Goal: Task Accomplishment & Management: Manage account settings

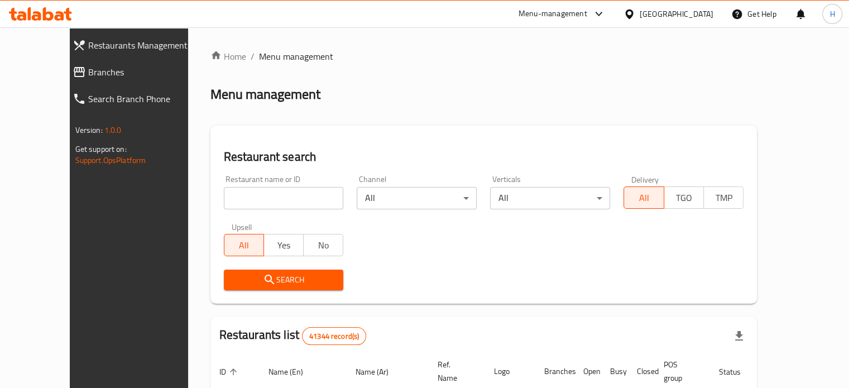
click at [261, 197] on input "search" at bounding box center [284, 198] width 120 height 22
paste input "604313"
type input "604313"
click button "Search" at bounding box center [284, 279] width 120 height 21
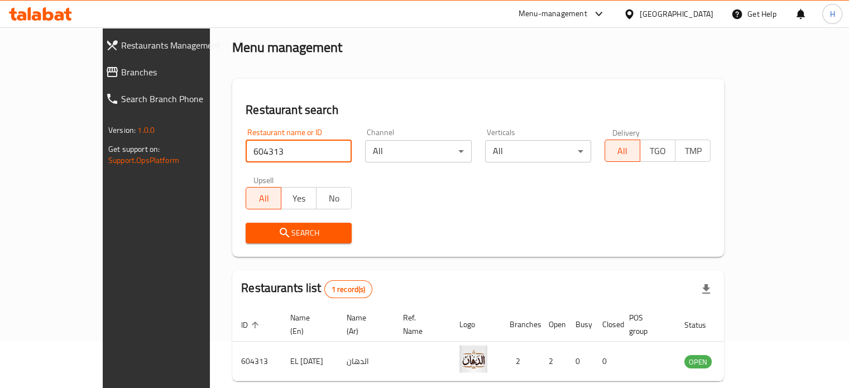
scroll to position [87, 0]
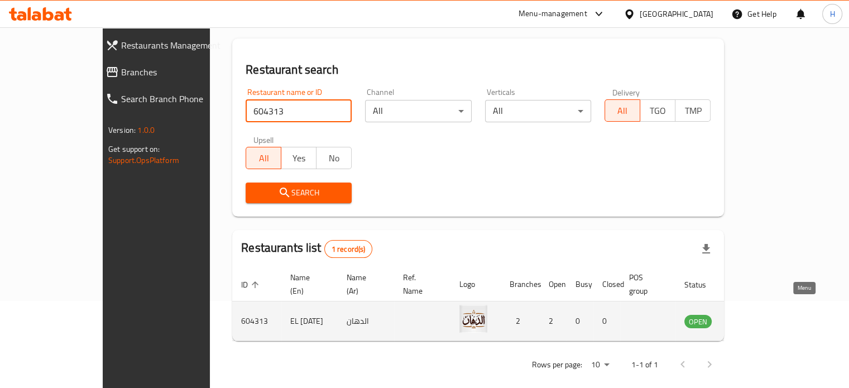
click at [754, 319] on icon "enhanced table" at bounding box center [752, 321] width 4 height 4
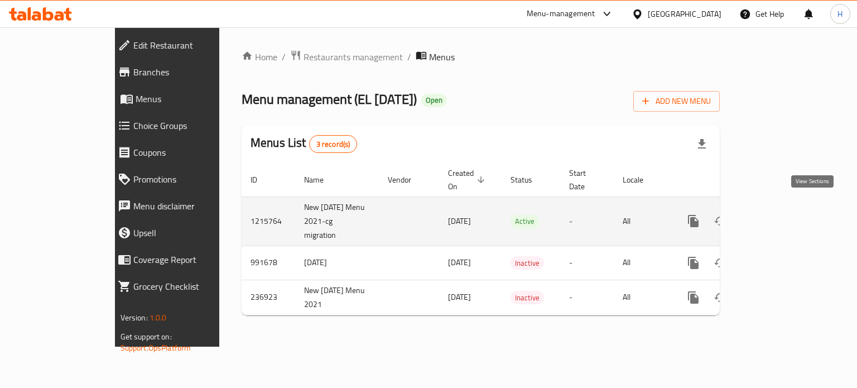
click at [787, 208] on link "enhanced table" at bounding box center [773, 221] width 27 height 27
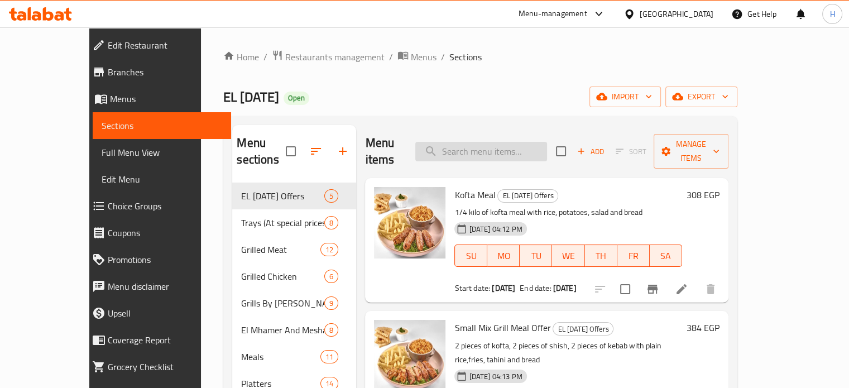
drag, startPoint x: 489, startPoint y: 133, endPoint x: 493, endPoint y: 141, distance: 8.7
click at [489, 142] on input "search" at bounding box center [481, 152] width 132 height 20
paste input "Kebab And Kofta - Veal"
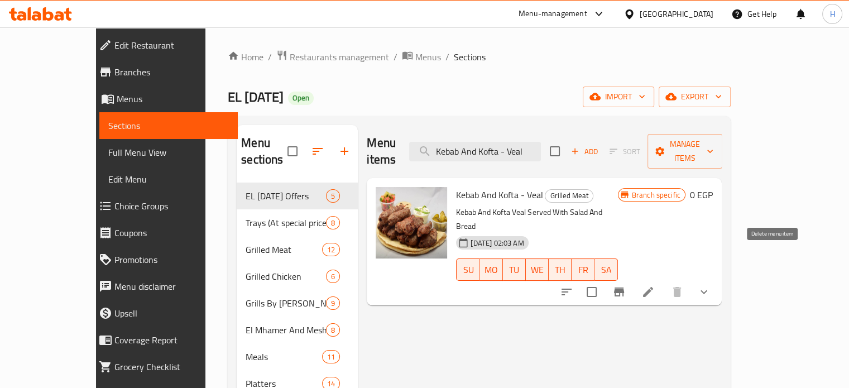
type input "Kebab And Kofta - Veal"
click at [710, 285] on icon "show more" at bounding box center [703, 291] width 13 height 13
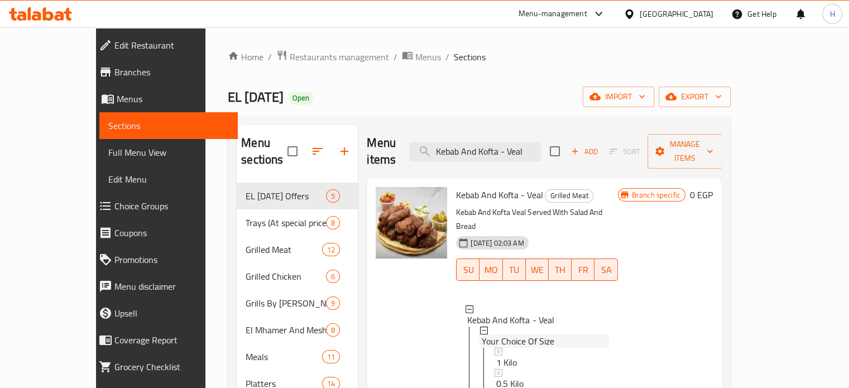
click at [487, 334] on span "Your Choice Of Size" at bounding box center [517, 340] width 73 height 13
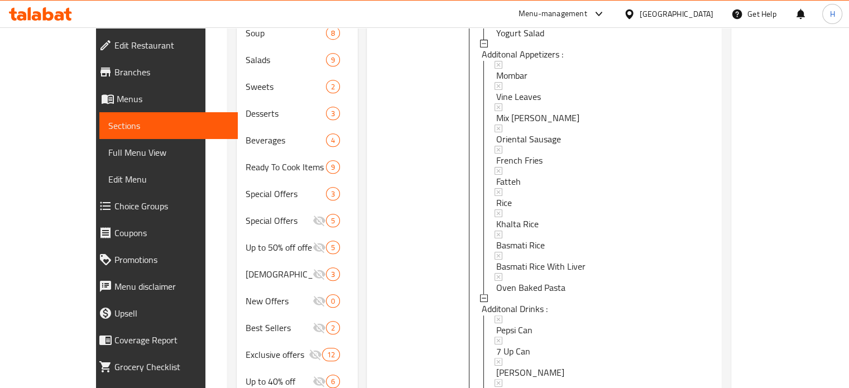
scroll to position [590, 0]
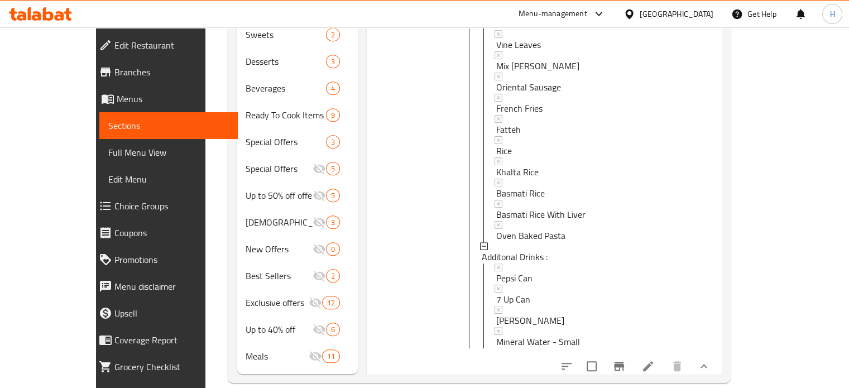
click at [624, 362] on icon "Branch-specific-item" at bounding box center [619, 366] width 10 height 9
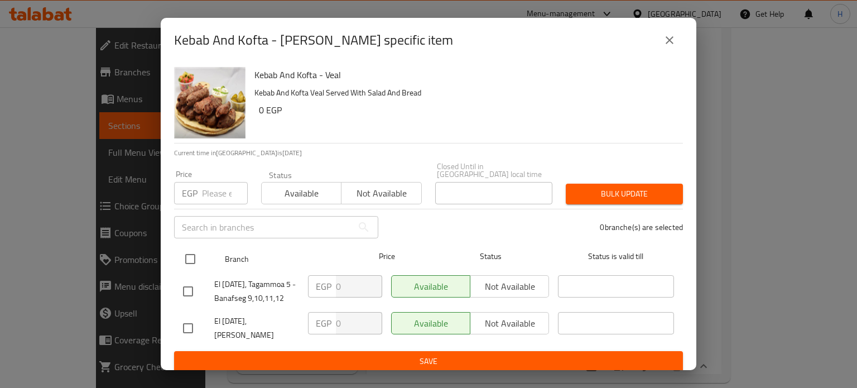
click at [185, 254] on input "checkbox" at bounding box center [190, 258] width 23 height 23
checkbox input "true"
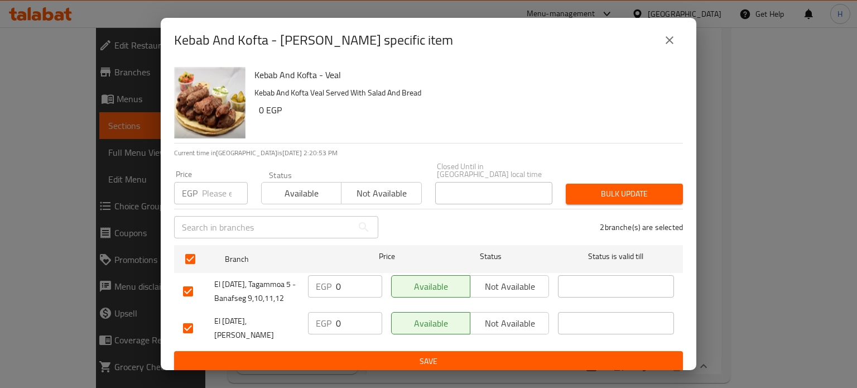
click at [521, 287] on span "Not available" at bounding box center [510, 286] width 70 height 16
click at [502, 323] on span "Not available" at bounding box center [510, 323] width 70 height 16
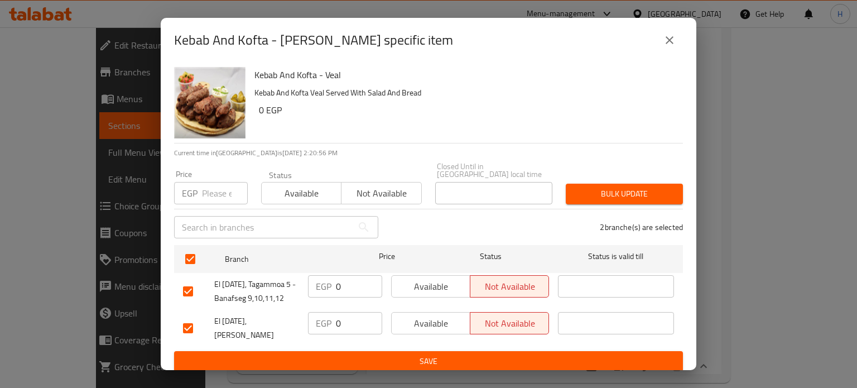
click at [439, 354] on span "Save" at bounding box center [428, 361] width 491 height 14
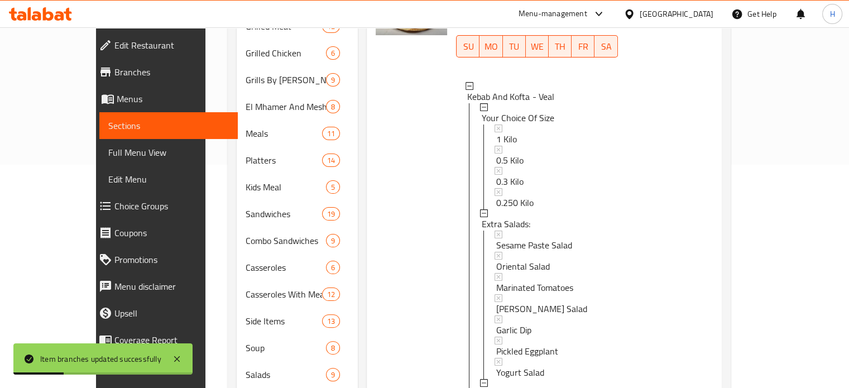
scroll to position [143, 0]
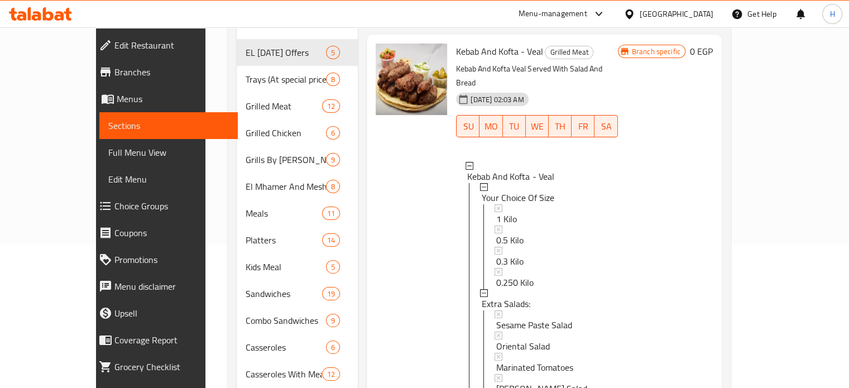
click at [53, 16] on icon at bounding box center [48, 13] width 11 height 13
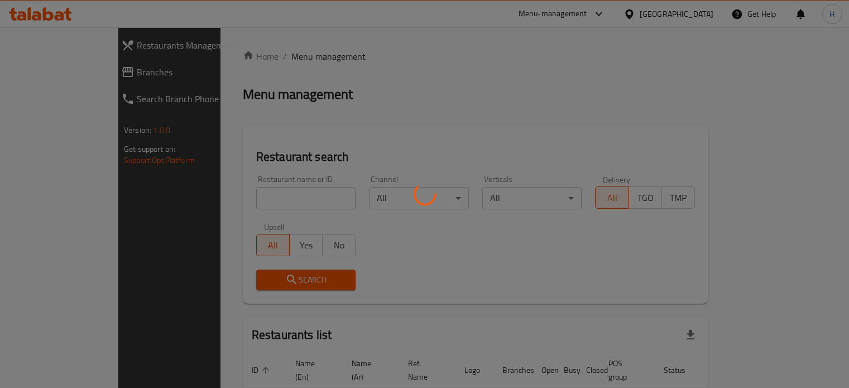
scroll to position [57, 0]
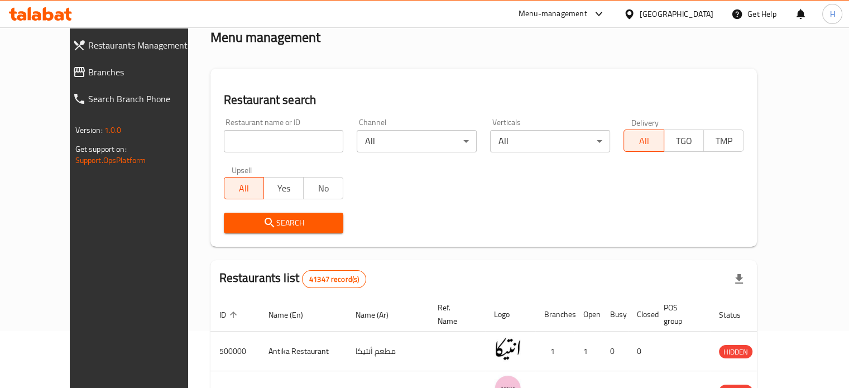
click at [247, 131] on input "search" at bounding box center [284, 141] width 120 height 22
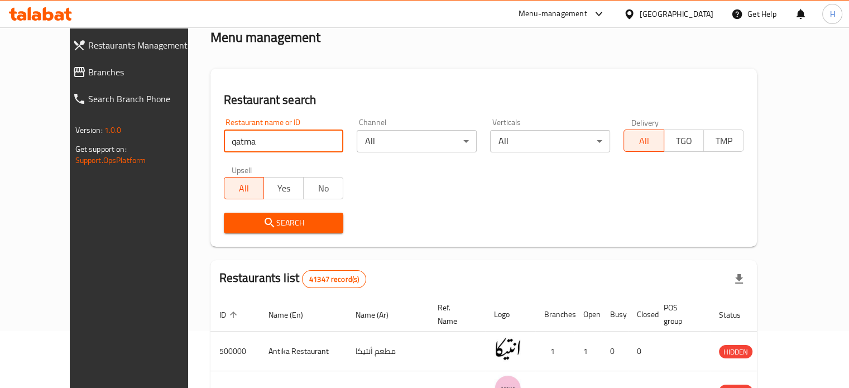
type input "qatma"
click button "Search" at bounding box center [284, 223] width 120 height 21
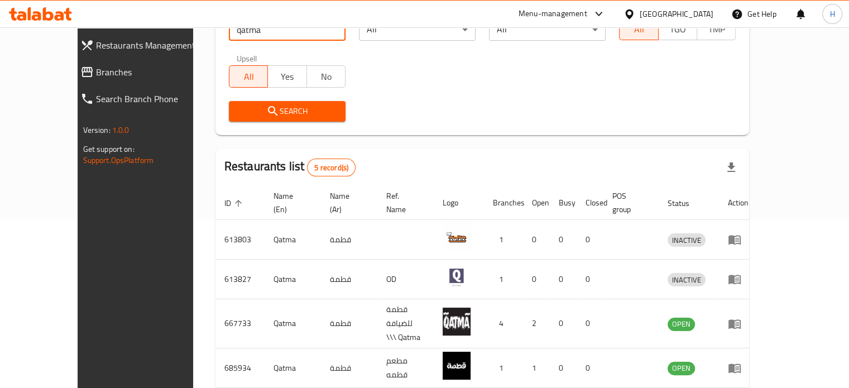
scroll to position [244, 0]
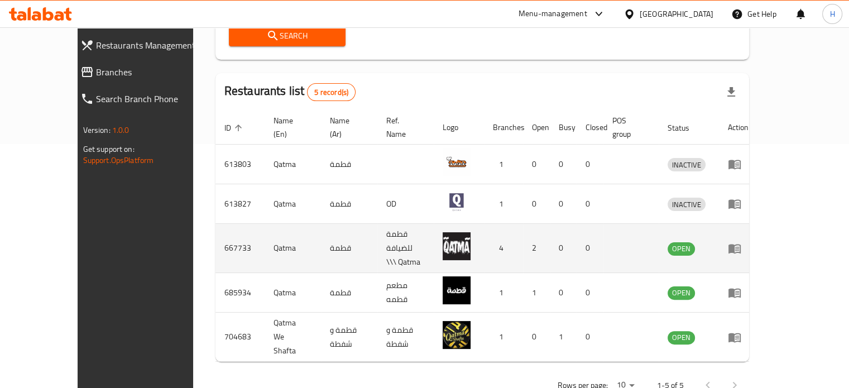
click at [757, 224] on td "enhanced table" at bounding box center [738, 248] width 38 height 49
click at [741, 242] on icon "enhanced table" at bounding box center [734, 248] width 13 height 13
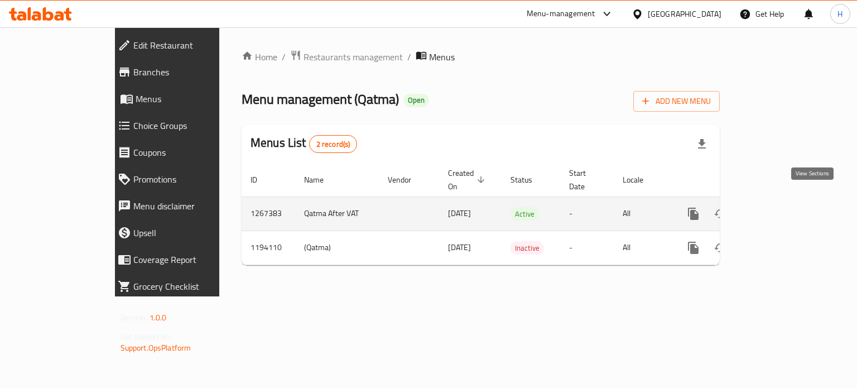
click at [781, 207] on icon "enhanced table" at bounding box center [773, 213] width 13 height 13
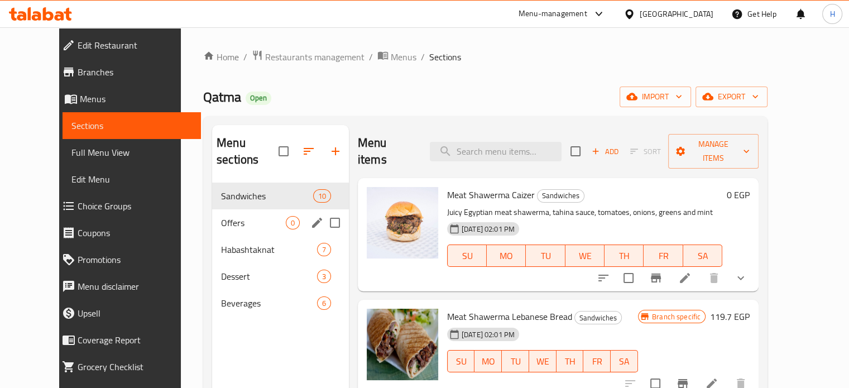
click at [224, 209] on div "Offers 0" at bounding box center [280, 222] width 137 height 27
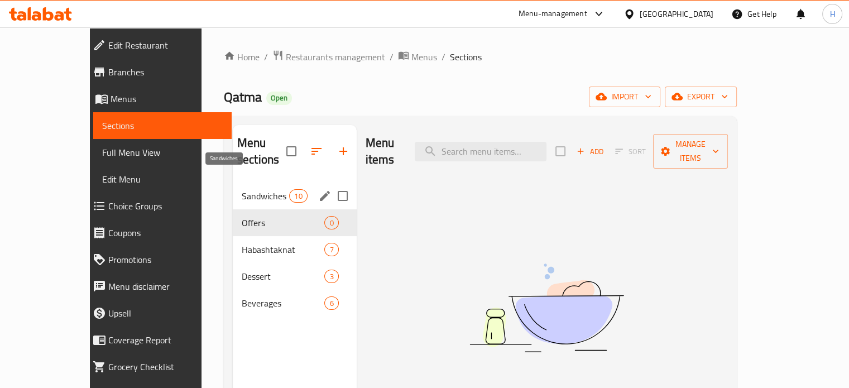
drag, startPoint x: 215, startPoint y: 180, endPoint x: 235, endPoint y: 179, distance: 20.7
click at [242, 189] on span "Sandwiches" at bounding box center [265, 195] width 47 height 13
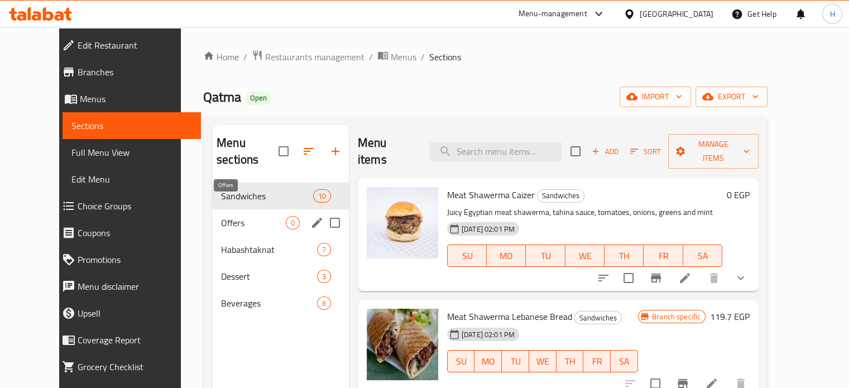
click at [221, 216] on span "Offers" at bounding box center [253, 222] width 65 height 13
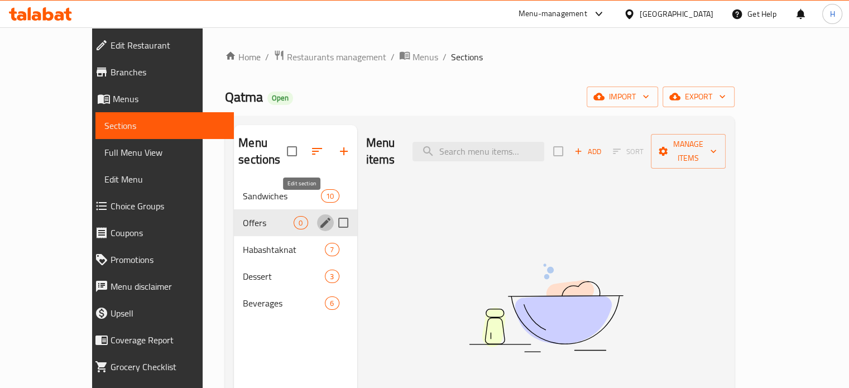
click at [319, 216] on icon "edit" at bounding box center [325, 222] width 13 height 13
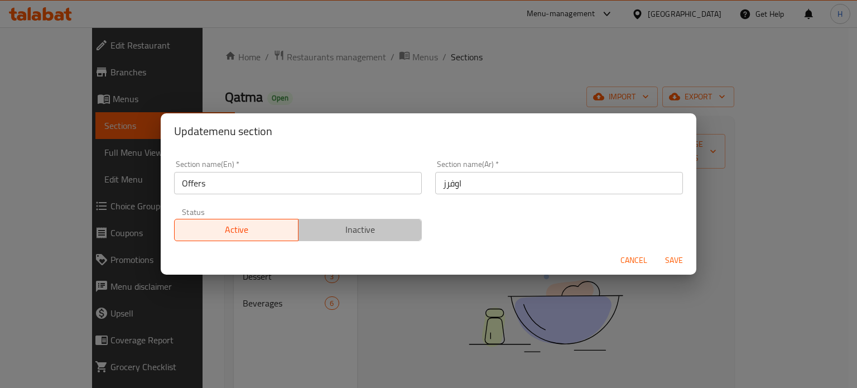
click at [382, 225] on span "Inactive" at bounding box center [360, 230] width 115 height 16
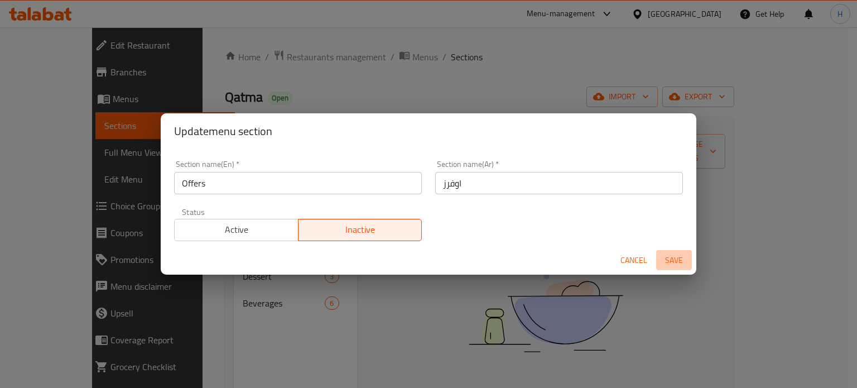
click at [670, 263] on span "Save" at bounding box center [674, 260] width 27 height 14
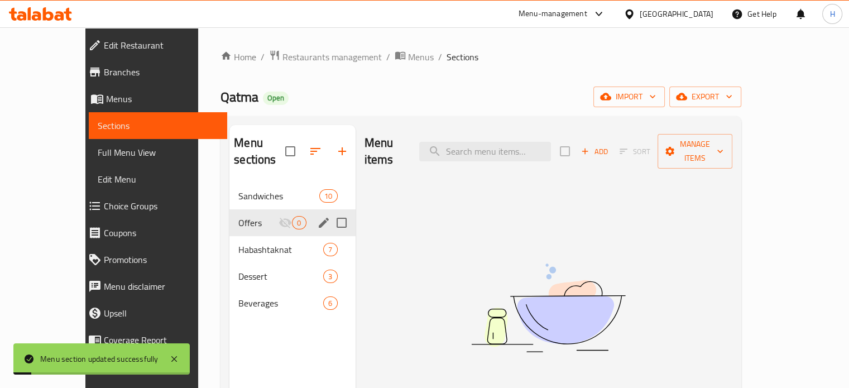
click at [310, 148] on icon "button" at bounding box center [315, 151] width 10 height 7
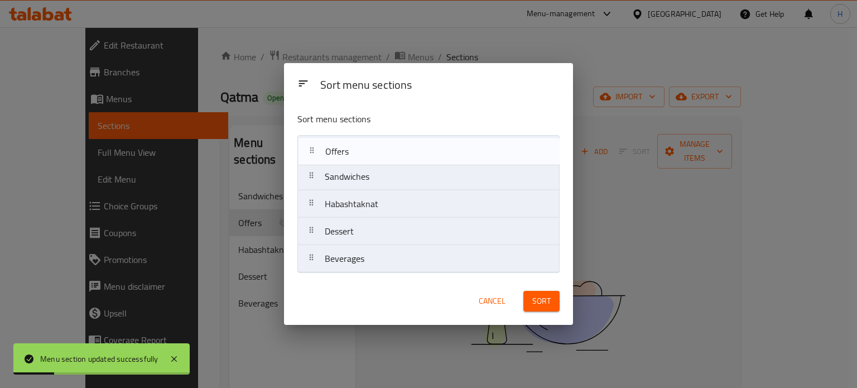
drag, startPoint x: 335, startPoint y: 180, endPoint x: 335, endPoint y: 148, distance: 31.8
click at [335, 148] on nav "Sandwiches Offers Habashtaknat Dessert Beverages" at bounding box center [428, 204] width 262 height 138
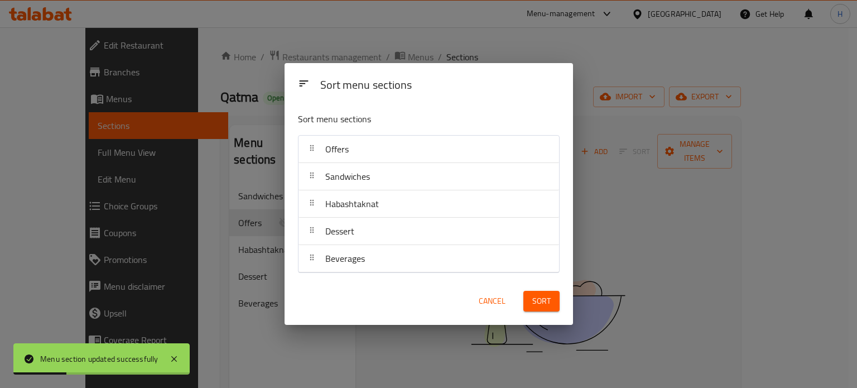
click at [550, 303] on span "Sort" at bounding box center [541, 301] width 18 height 14
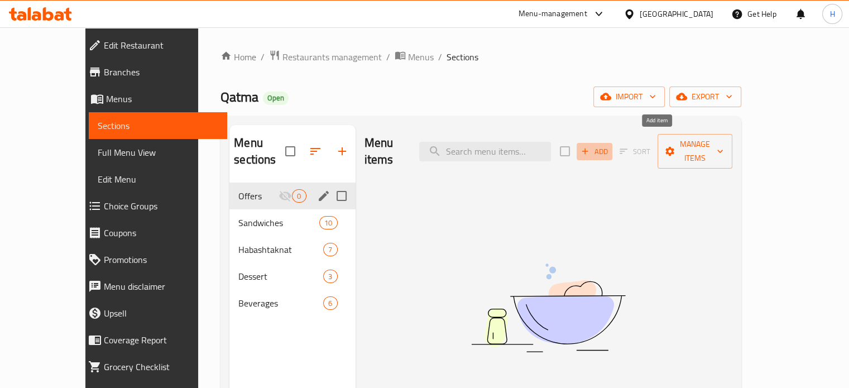
click at [588, 148] on icon "button" at bounding box center [585, 151] width 6 height 6
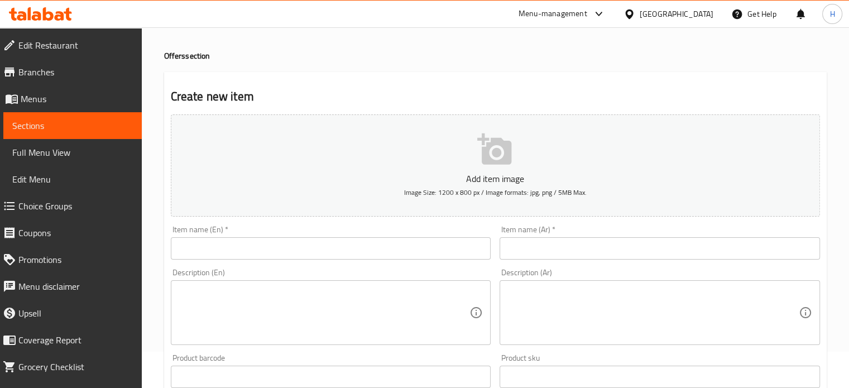
scroll to position [56, 0]
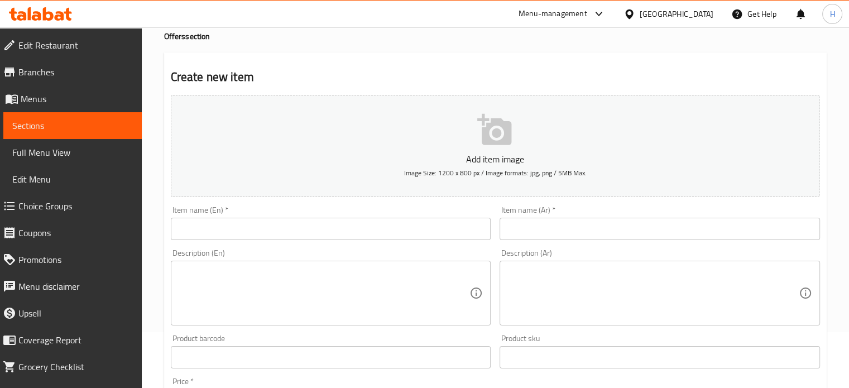
click at [301, 220] on input "text" at bounding box center [331, 229] width 320 height 22
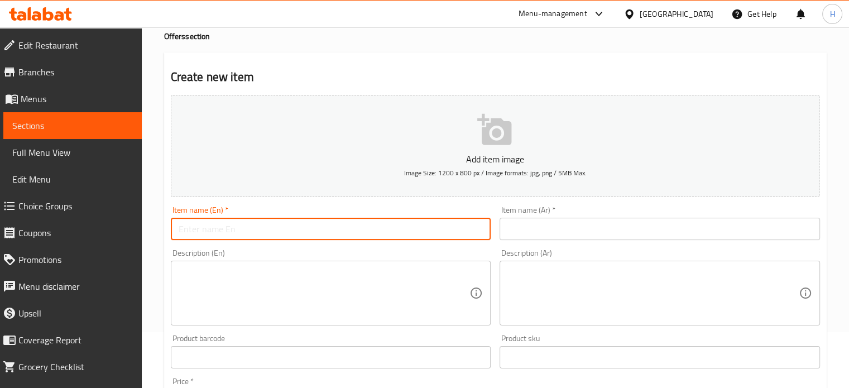
paste input "Double & One"
type input "Double & One"
click at [546, 222] on input "text" at bounding box center [659, 229] width 320 height 22
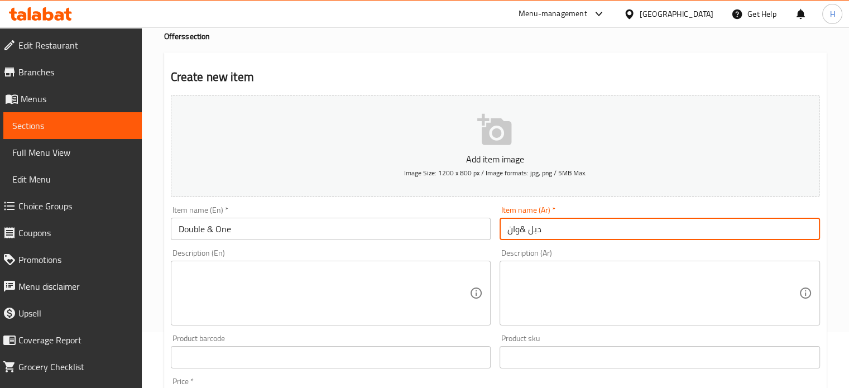
type input "دبل &وان"
click at [325, 282] on textarea at bounding box center [324, 293] width 291 height 53
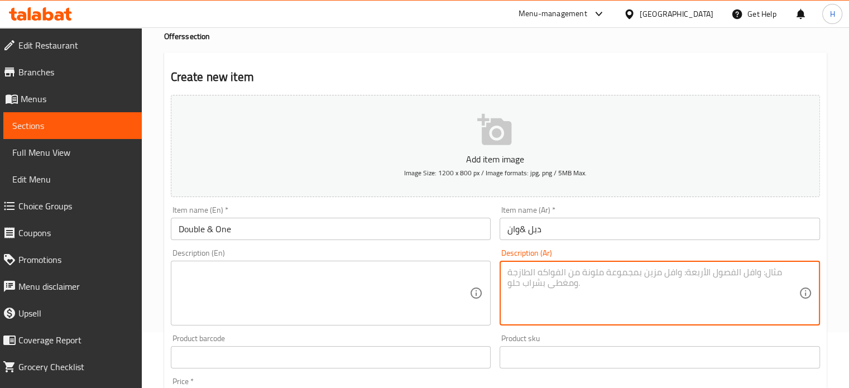
click at [536, 271] on textarea at bounding box center [652, 293] width 291 height 53
paste textarea "٢ شاورما كايزر فراخ / لحمه ١ كفته / شيش ١ بطاطس ١ مخلل / طحينه / توميه / طماطم …"
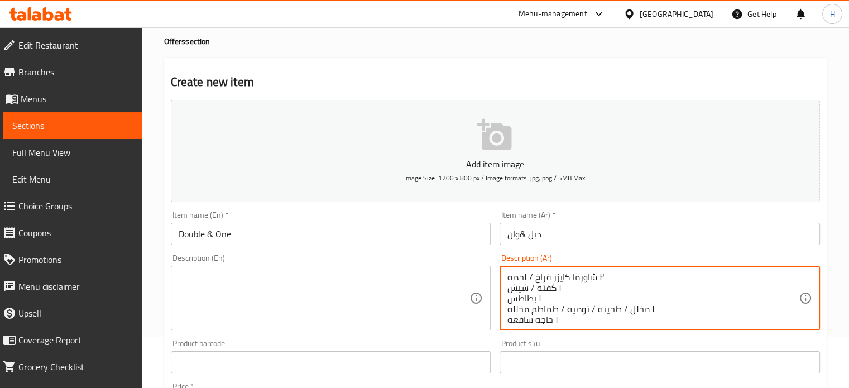
scroll to position [112, 0]
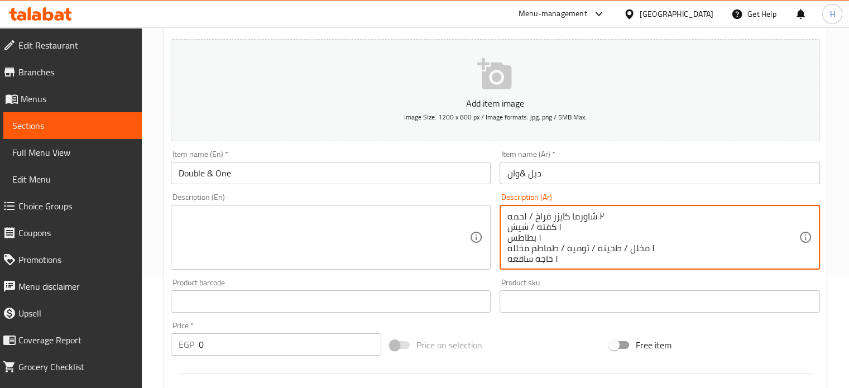
type textarea "٢ شاورما كايزر فراخ / لحمه ١ كفته / شيش ١ بطاطس ١ مخلل / طحينه / توميه / طماطم …"
click at [233, 213] on textarea at bounding box center [324, 237] width 291 height 53
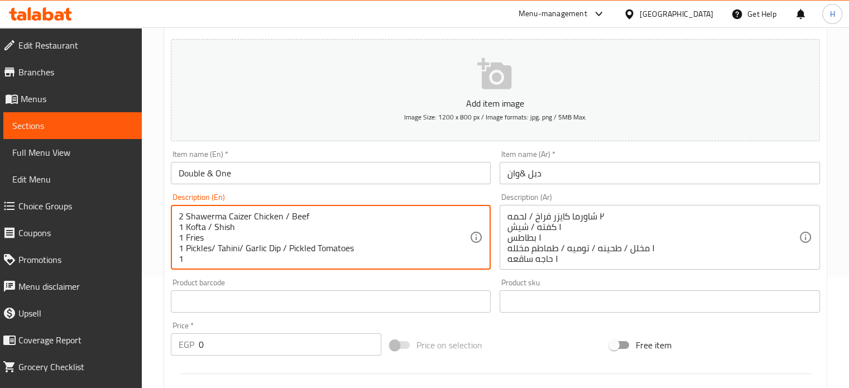
scroll to position [2, 0]
type textarea "2 Shawerma Caizer Chicken / Beef 1 Kofta / Shish 1 Fries 1 Pickles/ Tahini/ Gar…"
click at [497, 88] on icon "button" at bounding box center [494, 73] width 34 height 31
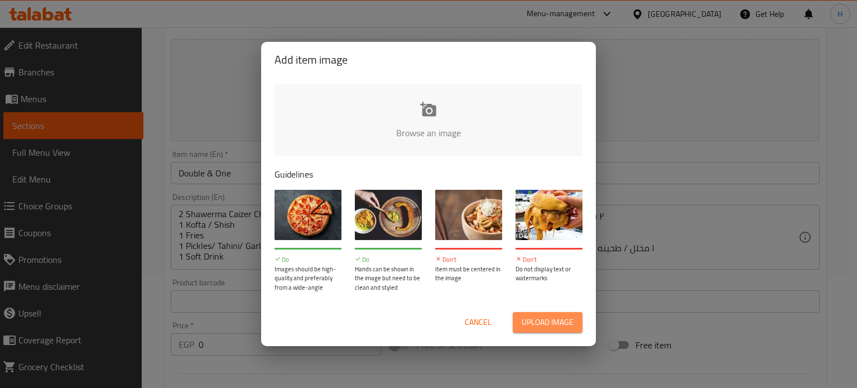
click at [538, 316] on span "Upload image" at bounding box center [548, 322] width 52 height 14
click at [526, 320] on span "Upload image" at bounding box center [548, 322] width 52 height 14
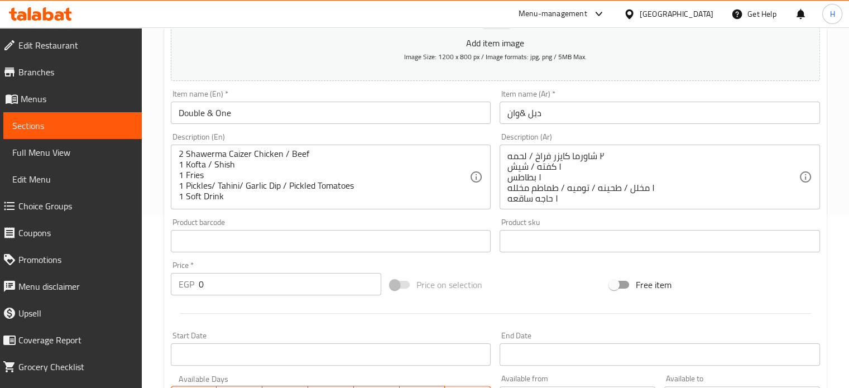
scroll to position [167, 0]
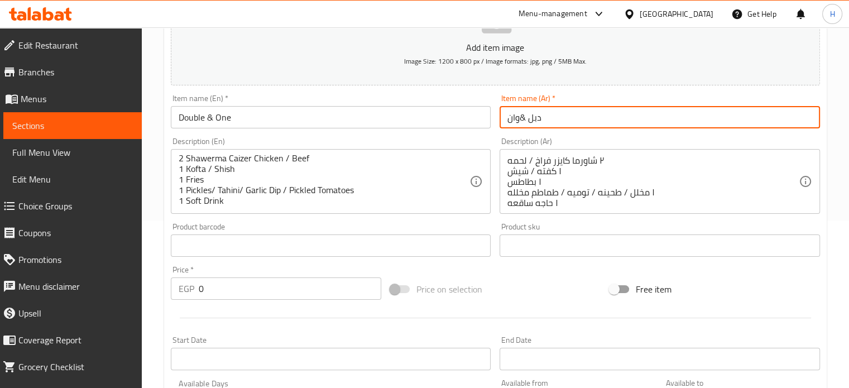
click at [521, 111] on input "دبل &وان" at bounding box center [659, 117] width 320 height 22
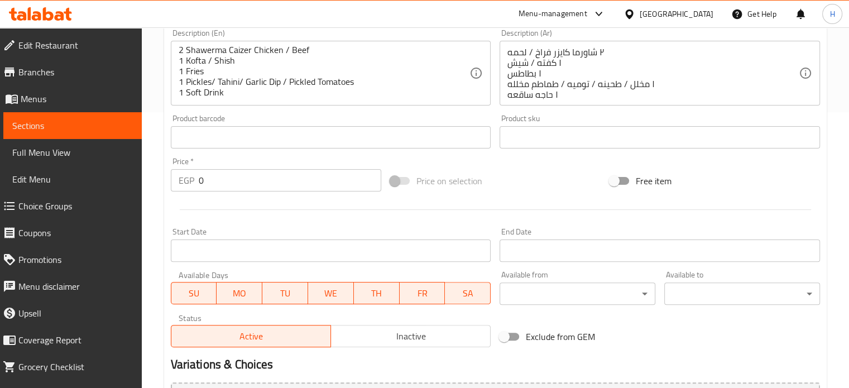
scroll to position [344, 0]
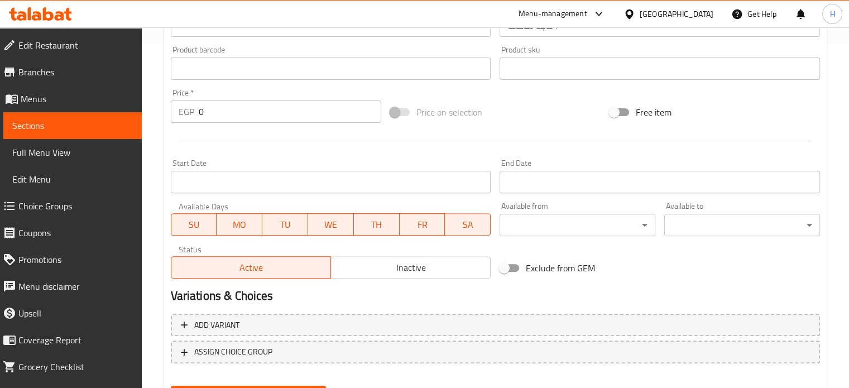
type input "دبل & وان"
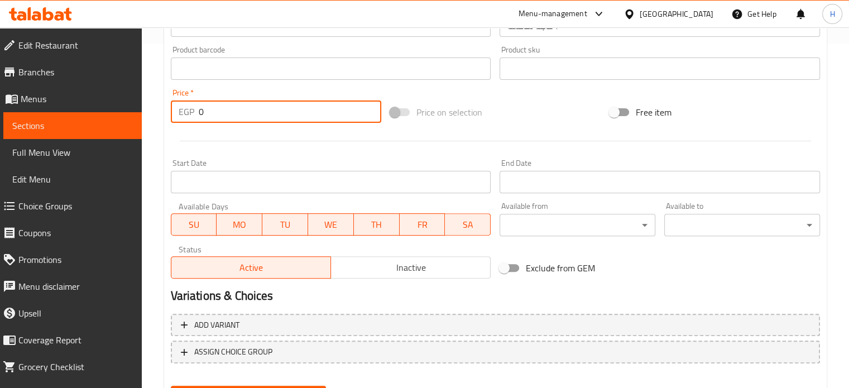
click at [217, 109] on input "0" at bounding box center [290, 111] width 182 height 22
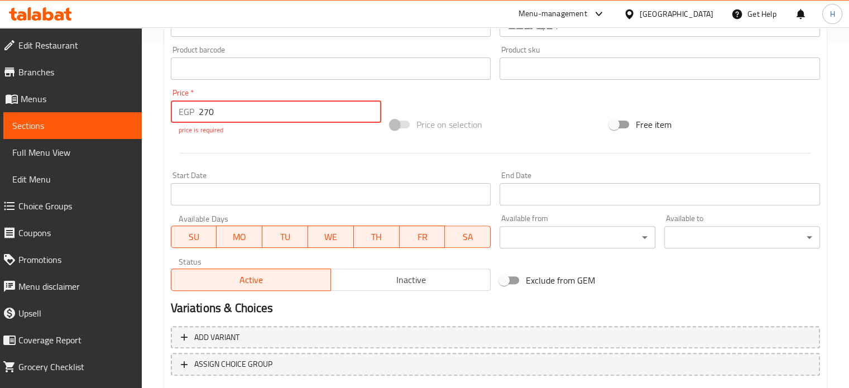
type input "270"
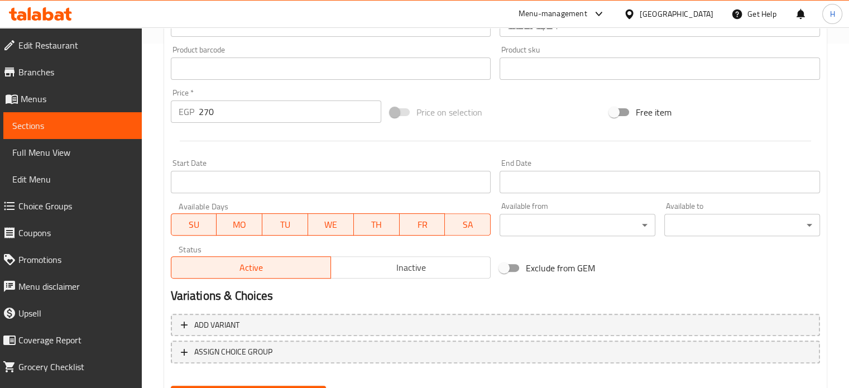
click at [519, 107] on div "Add item image Image Size: 1200 x 800 px / Image formats: jpg, png / 5MB Max. I…" at bounding box center [495, 42] width 658 height 481
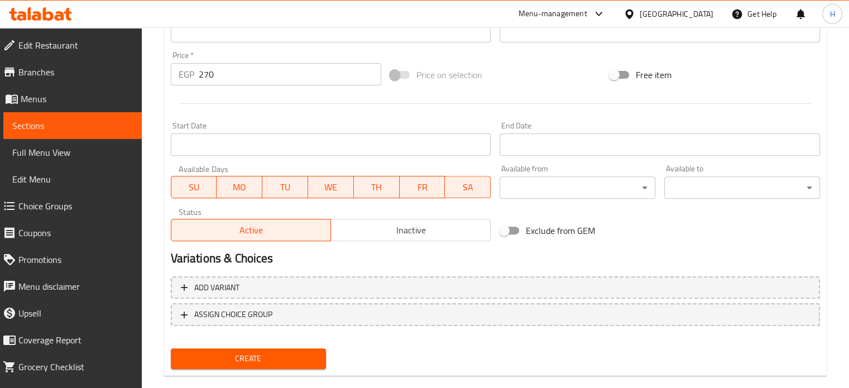
scroll to position [400, 0]
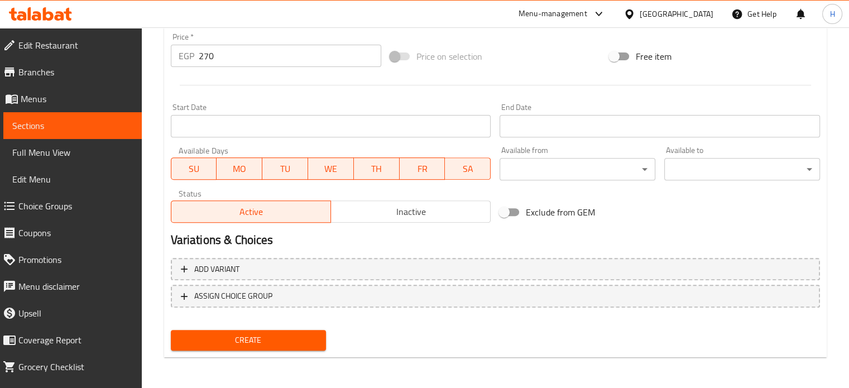
click at [406, 218] on span "Inactive" at bounding box center [410, 212] width 151 height 16
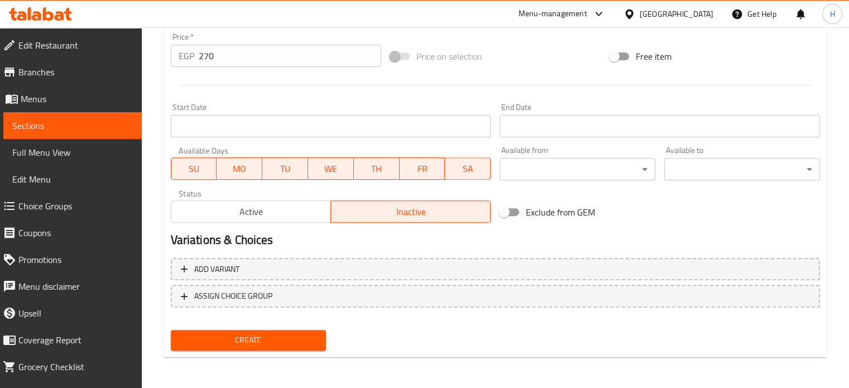
click at [301, 339] on span "Create" at bounding box center [249, 340] width 138 height 14
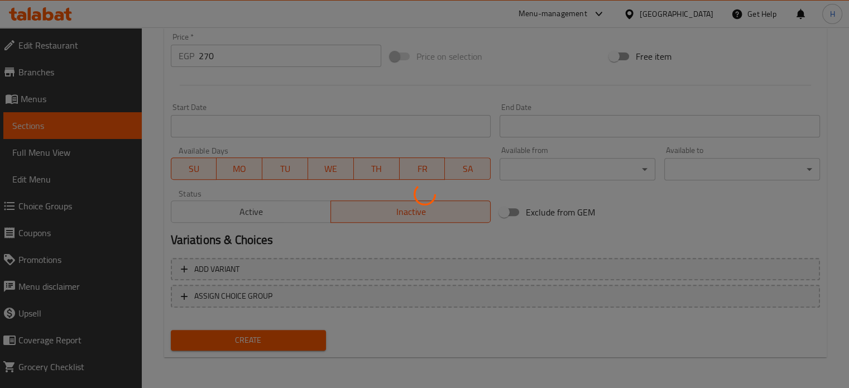
type input "0"
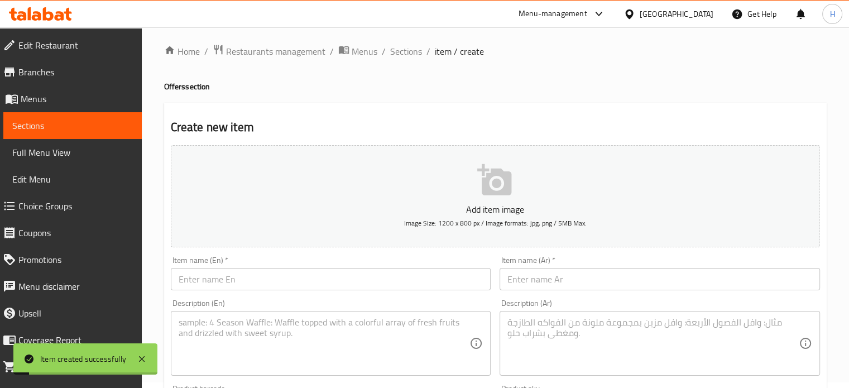
scroll to position [0, 0]
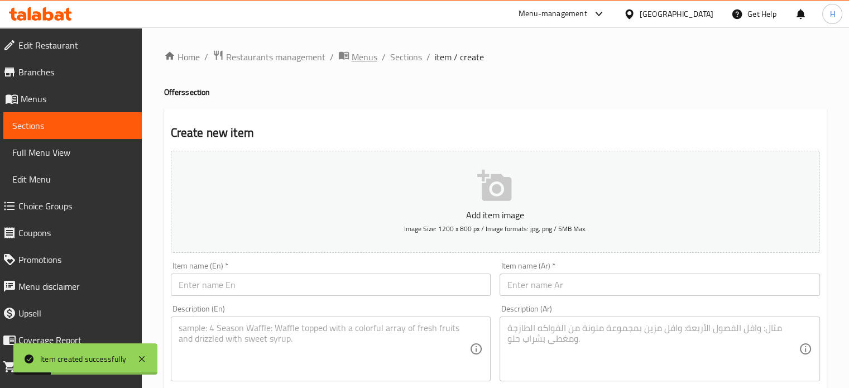
click at [374, 62] on span "Menus" at bounding box center [365, 56] width 26 height 13
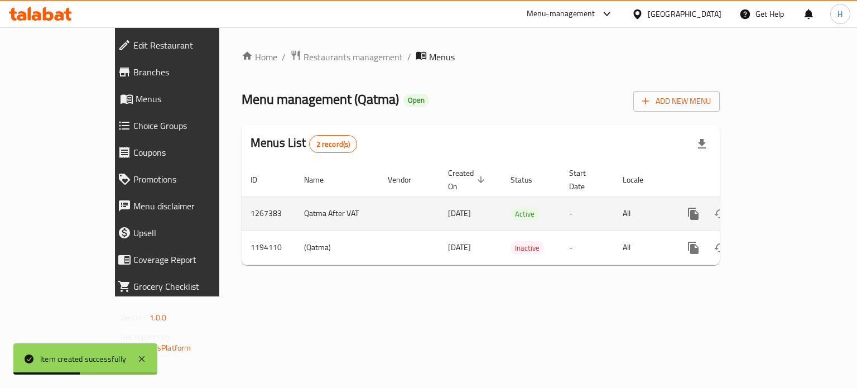
click at [781, 207] on icon "enhanced table" at bounding box center [773, 213] width 13 height 13
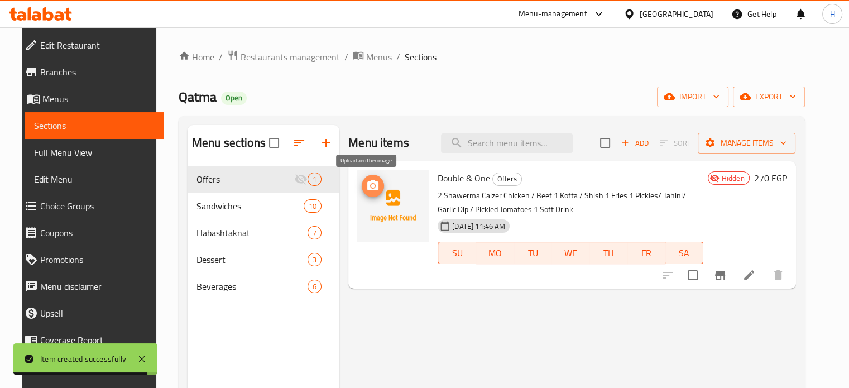
click at [374, 191] on span "upload picture" at bounding box center [373, 185] width 22 height 13
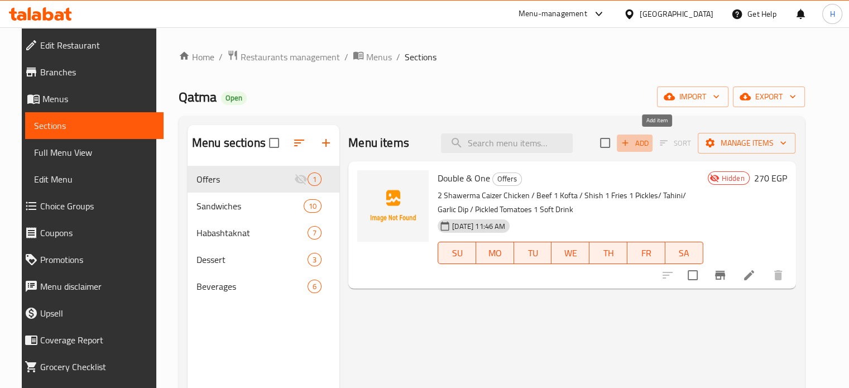
click at [649, 142] on span "Add" at bounding box center [634, 143] width 30 height 13
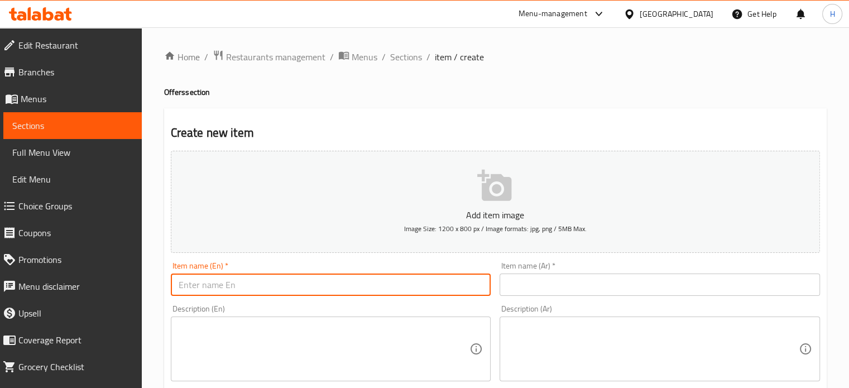
click at [288, 285] on input "text" at bounding box center [331, 284] width 320 height 22
paste input "Pair & Share"
type input "Pair & Share"
click at [558, 283] on input "text" at bounding box center [659, 284] width 320 height 22
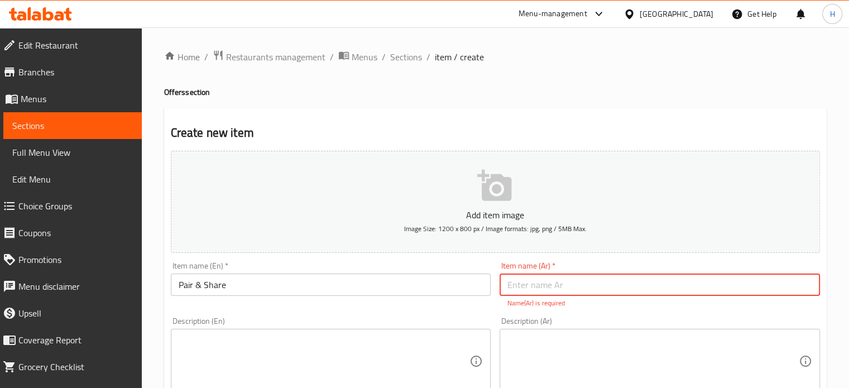
type input "["
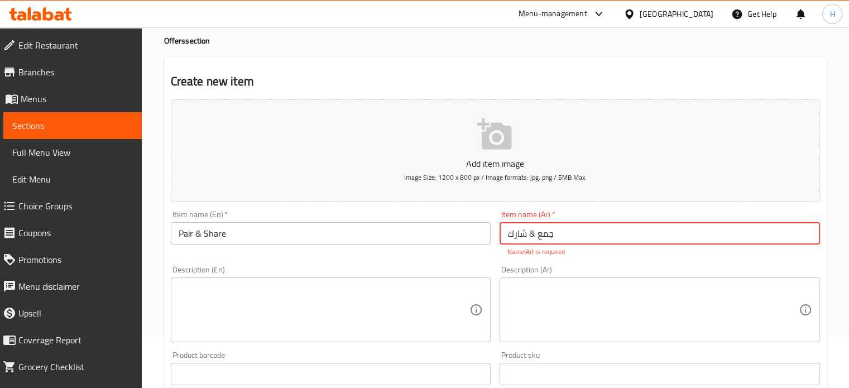
scroll to position [112, 0]
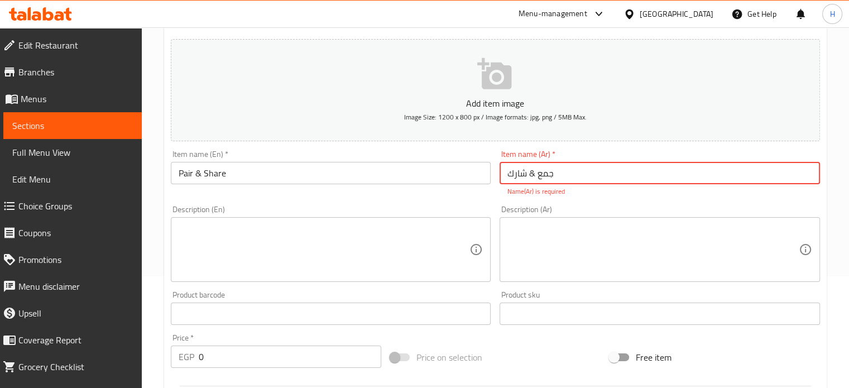
type input "جمع & شارك"
click at [261, 239] on textarea at bounding box center [324, 249] width 291 height 53
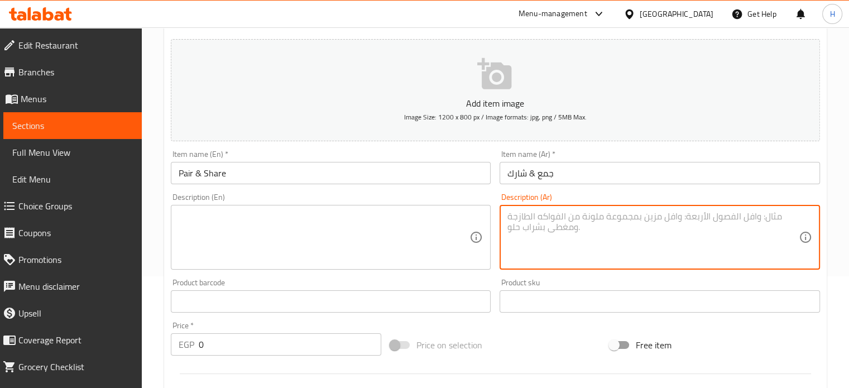
click at [586, 224] on textarea at bounding box center [652, 237] width 291 height 53
paste textarea "٢ شاورما كايزر لحمه / فراخ ٢ كفته / شيش ١ حواوشى ٢ بطاطس ٢ مخلل / طحينه / توميه…"
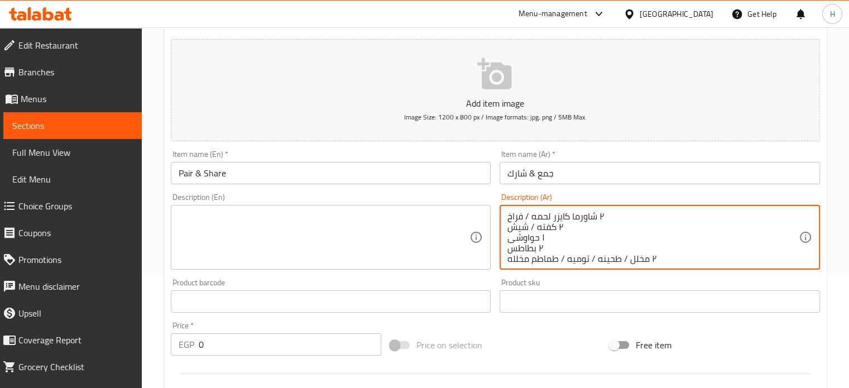
type textarea "٢ شاورما كايزر لحمه / فراخ ٢ كفته / شيش ١ حواوشى ٢ بطاطس ٢ مخلل / طحينه / توميه…"
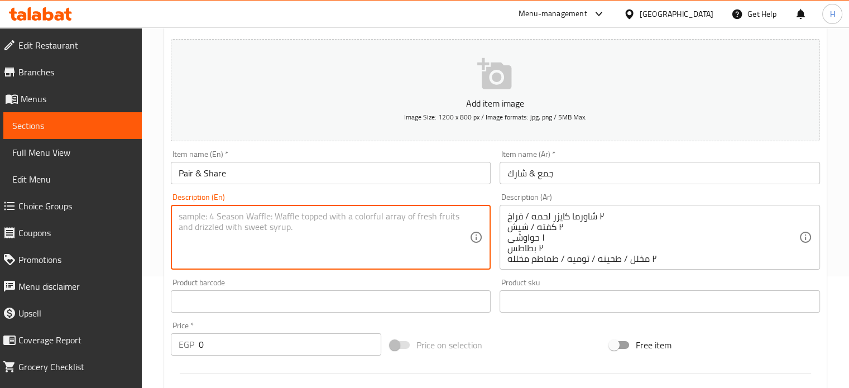
click at [276, 213] on textarea at bounding box center [324, 237] width 291 height 53
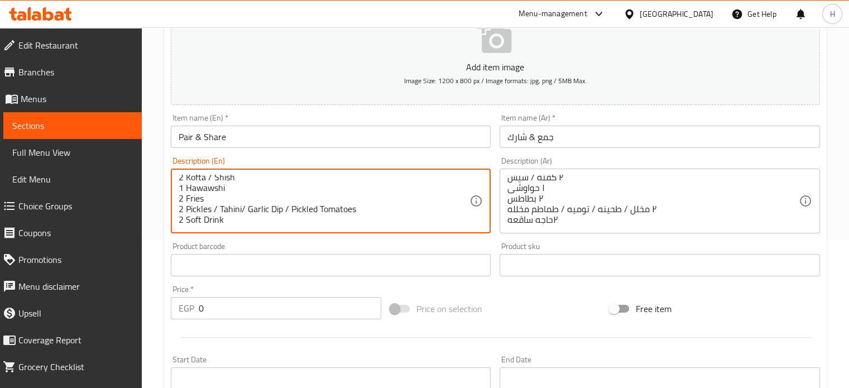
scroll to position [167, 0]
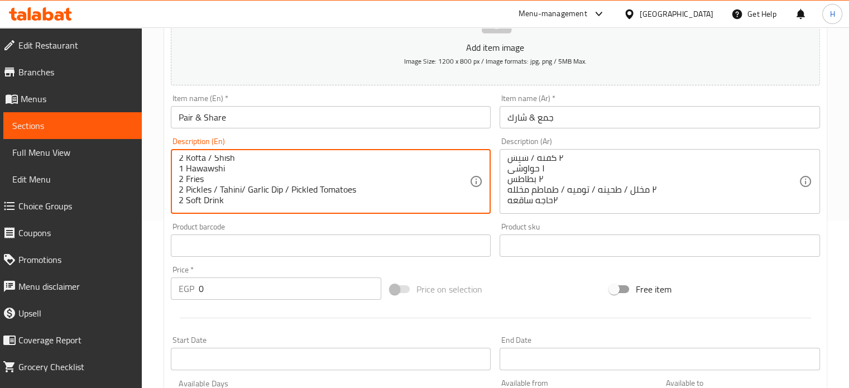
type textarea "2 Shawerma Caizer Chicken / Beef 2 Kofta / Shish 1 Hawawshi 2 Fries 2 Pickles /…"
click at [256, 284] on input "0" at bounding box center [290, 288] width 182 height 22
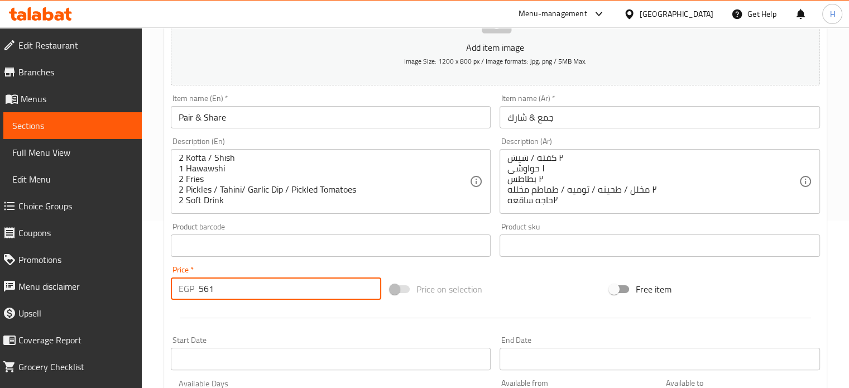
type input "561"
click at [517, 269] on div "Add item image Image Size: 1200 x 800 px / Image formats: jpg, png / 5MB Max. I…" at bounding box center [495, 219] width 658 height 481
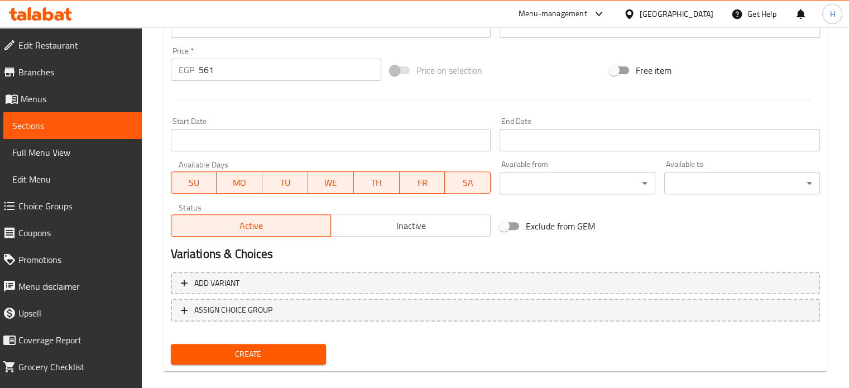
scroll to position [391, 0]
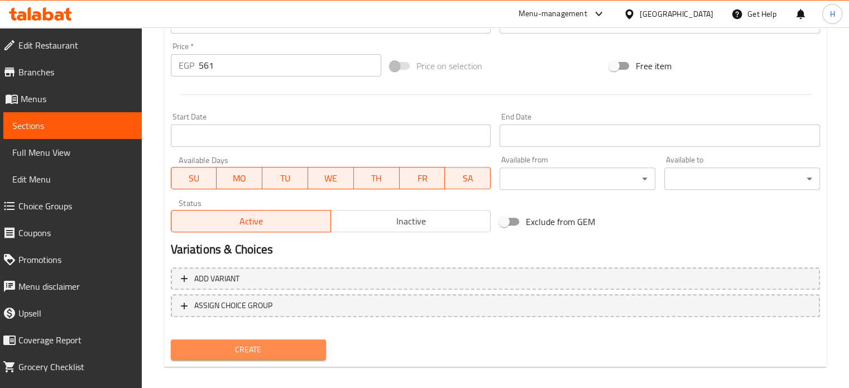
click at [279, 343] on span "Create" at bounding box center [249, 350] width 138 height 14
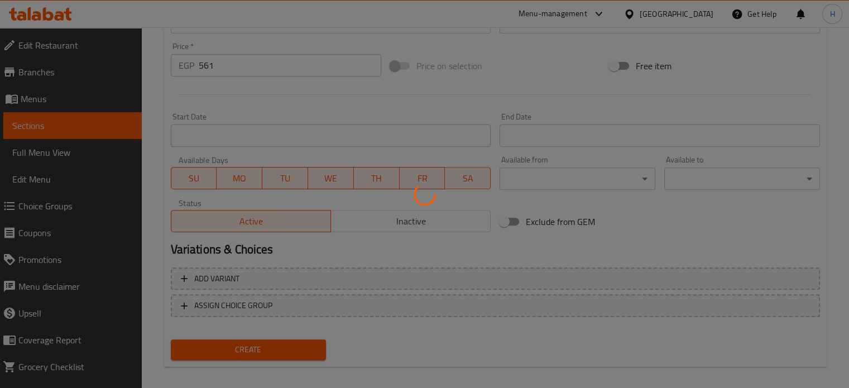
type input "0"
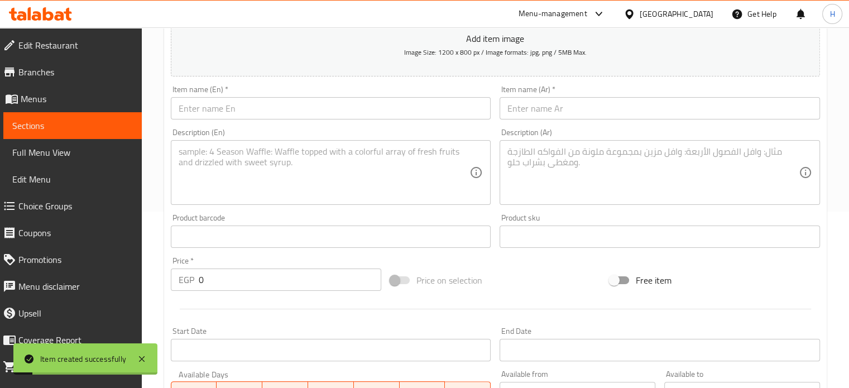
scroll to position [0, 0]
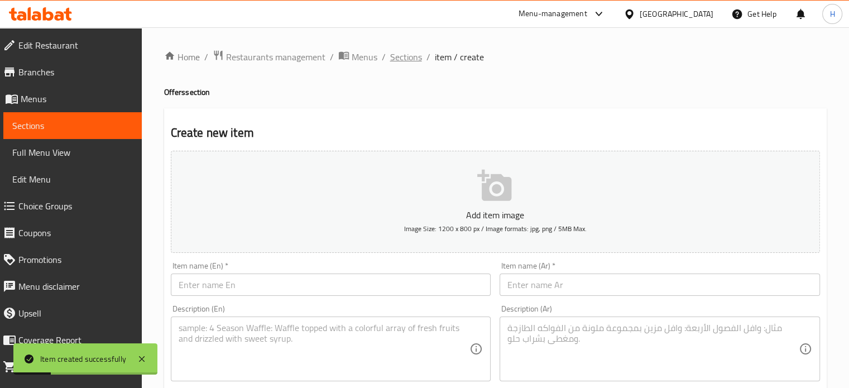
click at [409, 59] on span "Sections" at bounding box center [406, 56] width 32 height 13
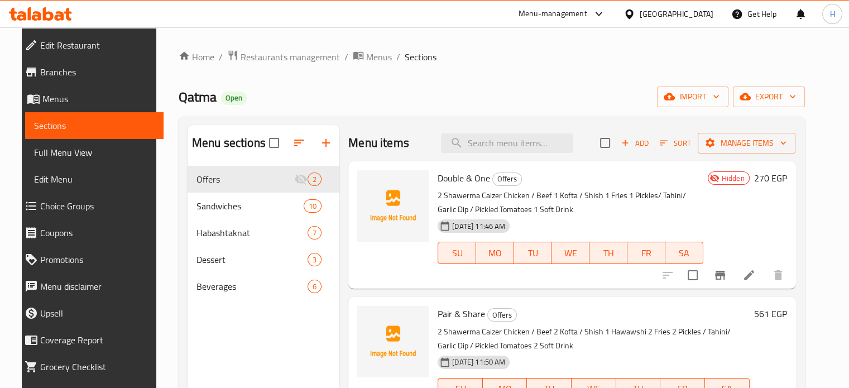
click at [649, 142] on span "Add" at bounding box center [634, 143] width 30 height 13
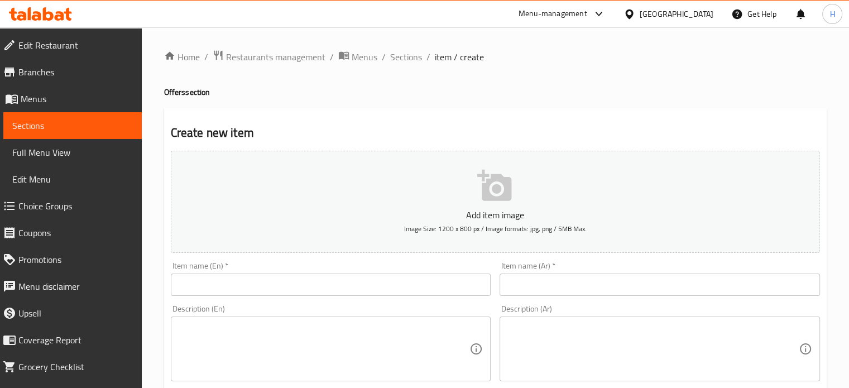
click at [314, 288] on input "text" at bounding box center [331, 284] width 320 height 22
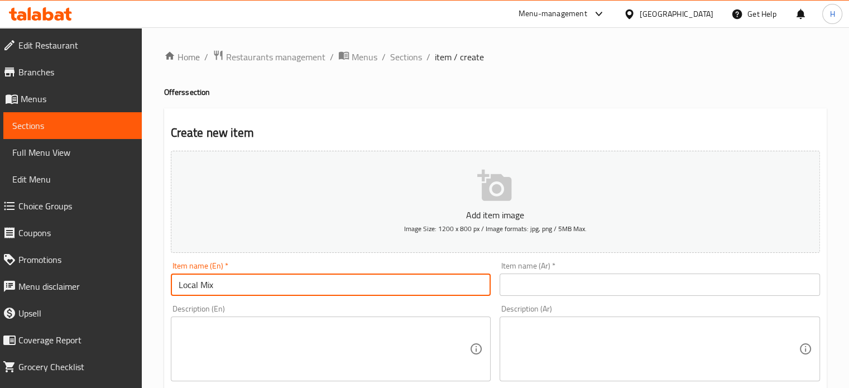
type input "Local Mix"
click at [546, 285] on input "text" at bounding box center [659, 284] width 320 height 22
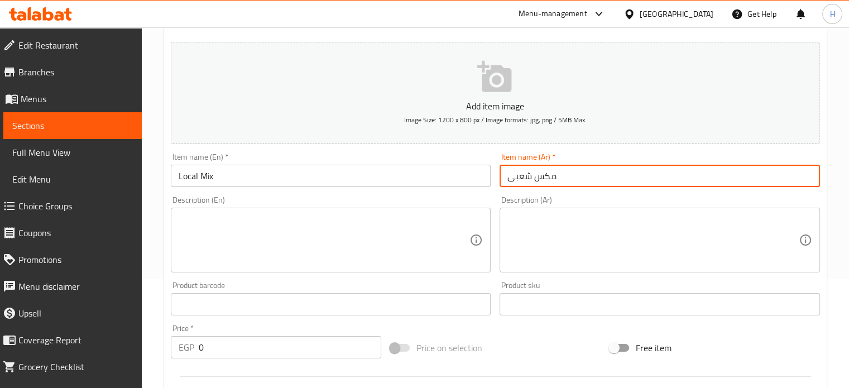
scroll to position [112, 0]
type input "مكس شعبى"
click at [276, 214] on textarea at bounding box center [324, 237] width 291 height 53
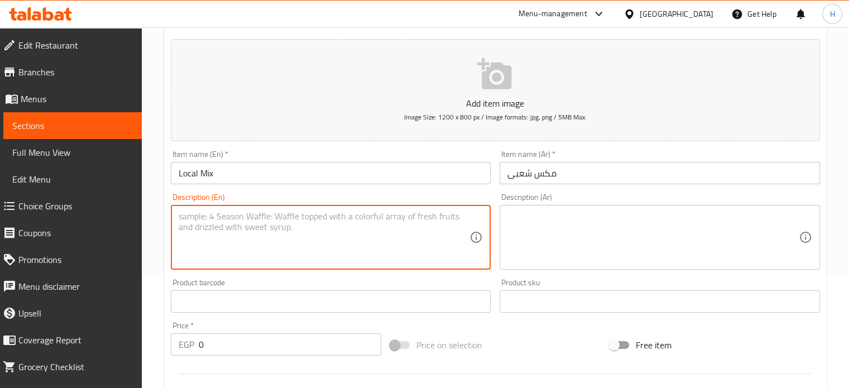
click at [563, 214] on textarea at bounding box center [652, 237] width 291 height 53
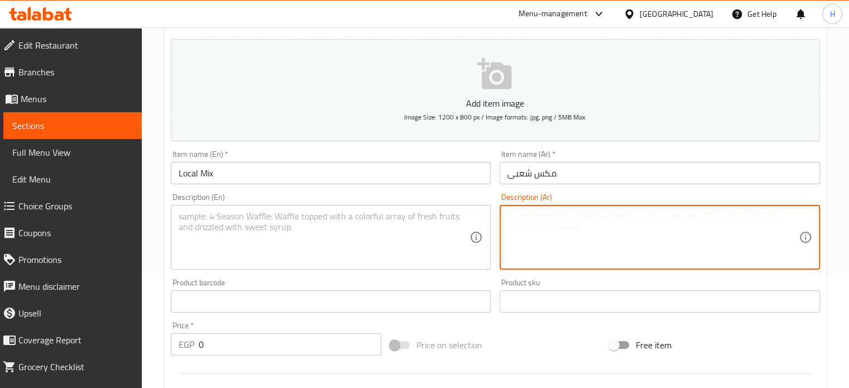
paste textarea "١ كبده اسكندرانى/ كبده بانيه ١ سجق شرقى / سجق اسكندرانى ١ حواوشى ١ بطاطس ١ مخلل…"
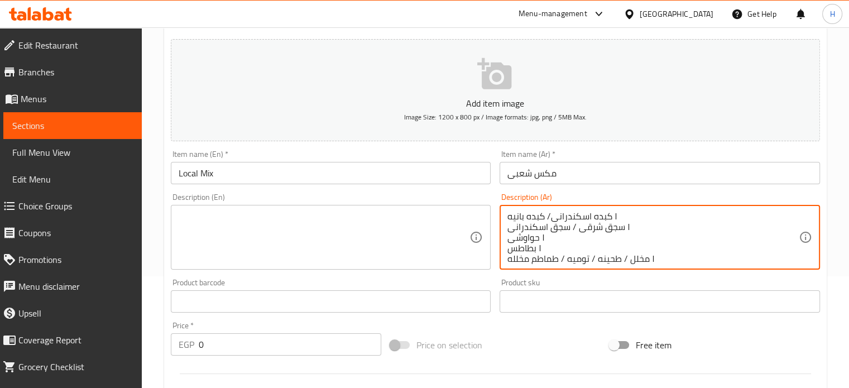
scroll to position [13, 0]
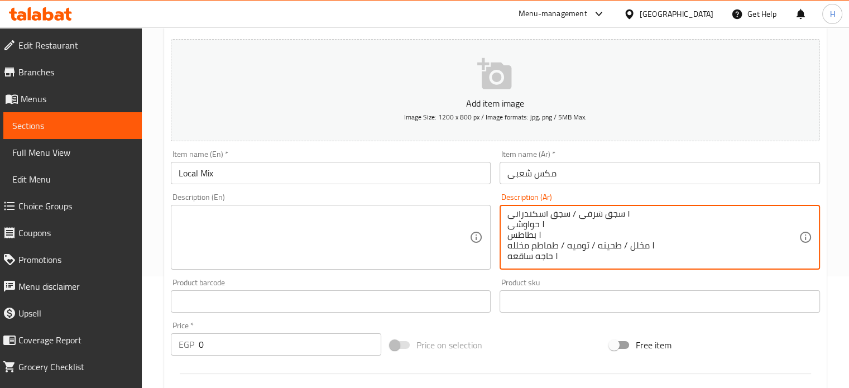
type textarea "١ كبده اسكندرانى/ كبده بانيه ١ سجق شرقى / سجق اسكندرانى ١ حواوشى ١ بطاطس ١ مخلل…"
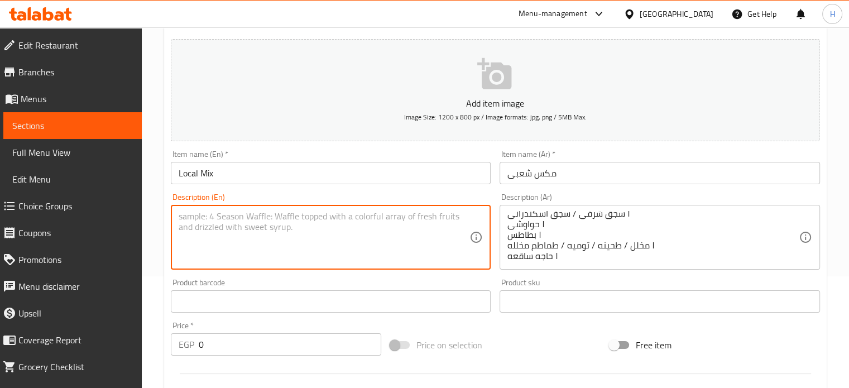
click at [226, 211] on textarea at bounding box center [324, 237] width 291 height 53
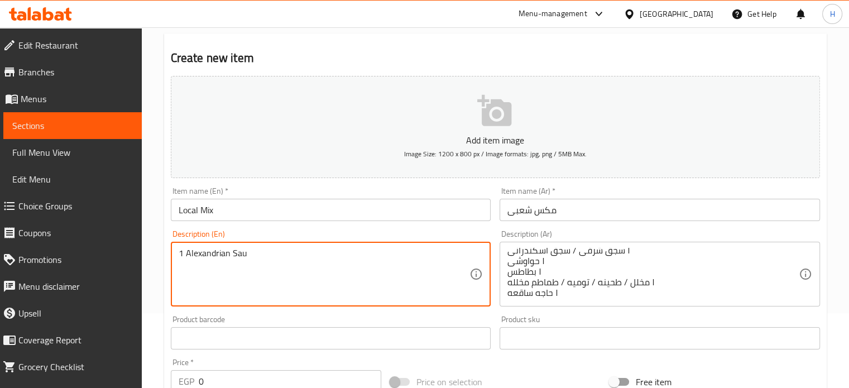
scroll to position [56, 0]
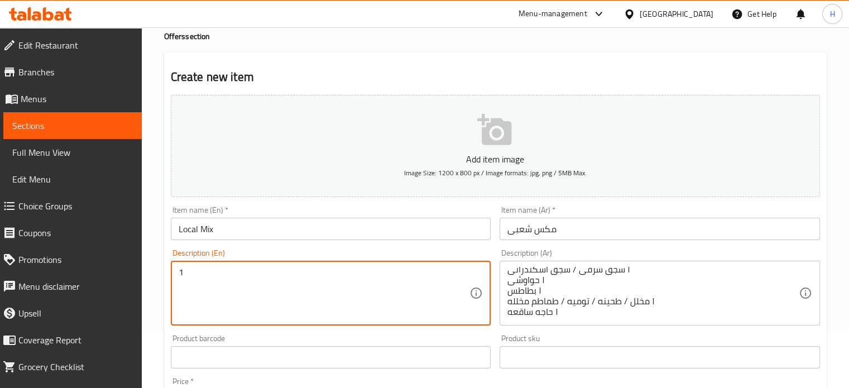
paste textarea "Alexandrian Sujuk"
paste textarea "Oriental Sujuk"
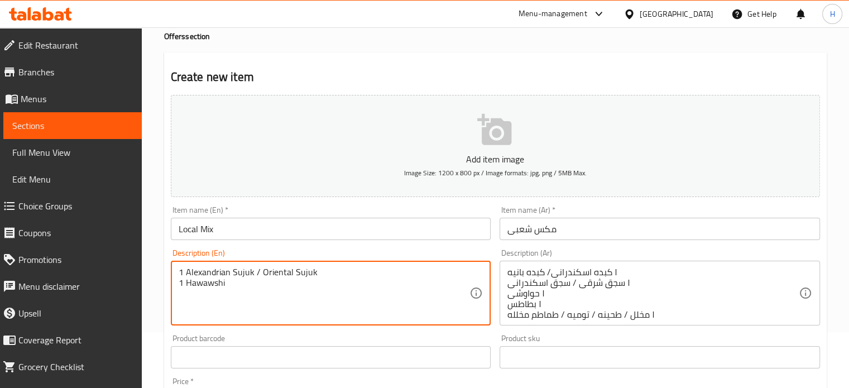
click at [177, 270] on div "1 Alexandrian Sujuk / Oriental Sujuk 1 Hawawshi Description (En)" at bounding box center [331, 293] width 320 height 65
click at [179, 272] on textarea "1 Alexandrian Sujuk / Oriental Sujuk 1 Hawawshi" at bounding box center [324, 293] width 291 height 53
click at [187, 272] on textarea "1 Alexandrian Sujuk / Oriental Sujuk 1 Hawawshi" at bounding box center [324, 293] width 291 height 53
click at [190, 309] on textarea "1 Alexandrian Liver / Liver Pane 1 Alexandrian Sujuk / Oriental Sujuk 1 Hawawshi" at bounding box center [324, 293] width 291 height 53
click at [230, 298] on textarea "1 Alexandrian Liver / Liver Pane 1 Alexandrian Sujuk / Oriental Sujuk 1 Hawawshi" at bounding box center [324, 293] width 291 height 53
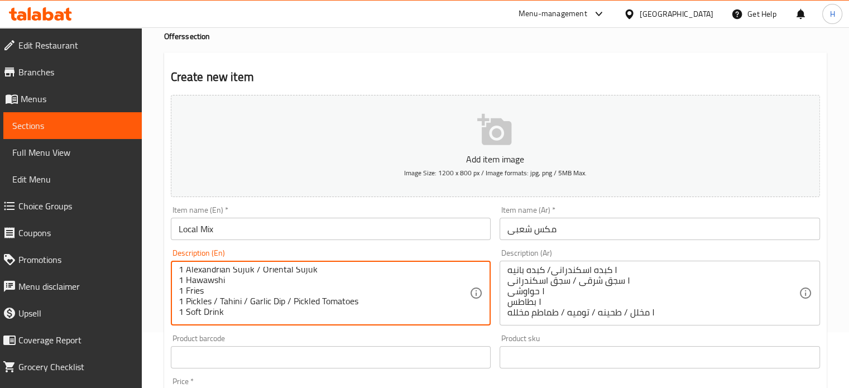
scroll to position [0, 0]
type textarea "1 Alexandrian Liver / Liver Pane 1 Alexandrian Sujuk / Oriental Sujuk 1 Hawawsh…"
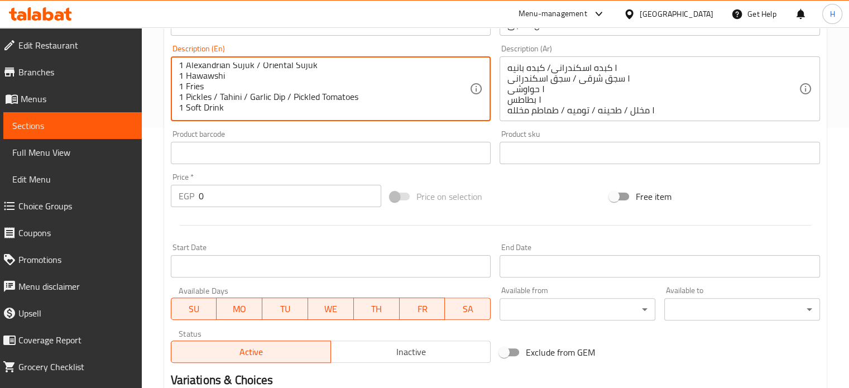
scroll to position [279, 0]
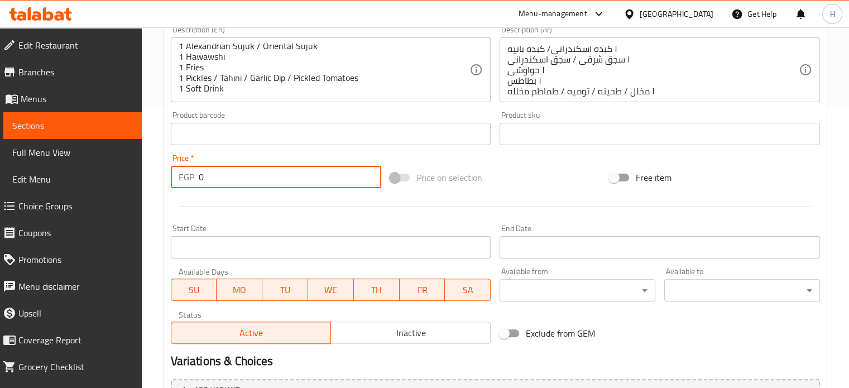
drag, startPoint x: 228, startPoint y: 179, endPoint x: 190, endPoint y: 165, distance: 40.4
click at [190, 165] on div "Price   * EGP 0 Price *" at bounding box center [276, 171] width 210 height 34
type input "297"
click at [540, 162] on div "Price on selection" at bounding box center [495, 177] width 219 height 30
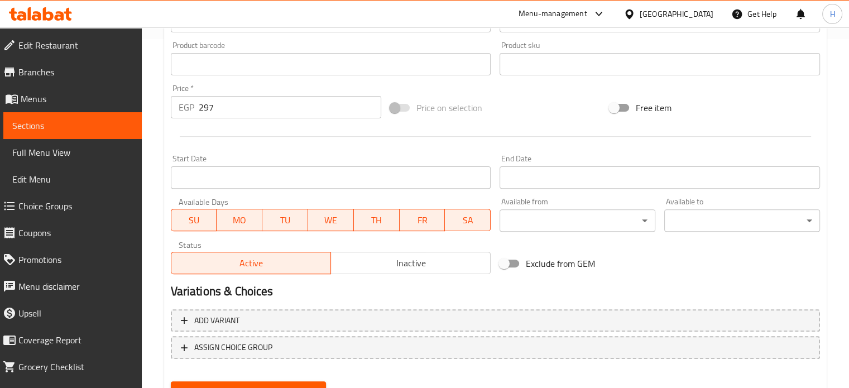
scroll to position [400, 0]
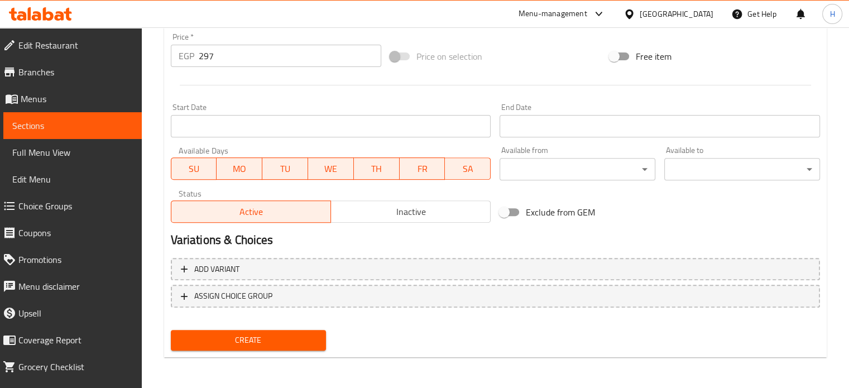
click at [446, 209] on span "Inactive" at bounding box center [410, 212] width 151 height 16
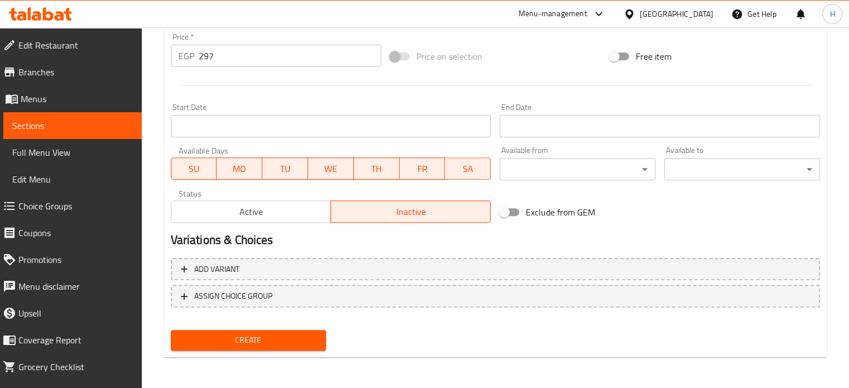
click at [297, 337] on span "Create" at bounding box center [249, 340] width 138 height 14
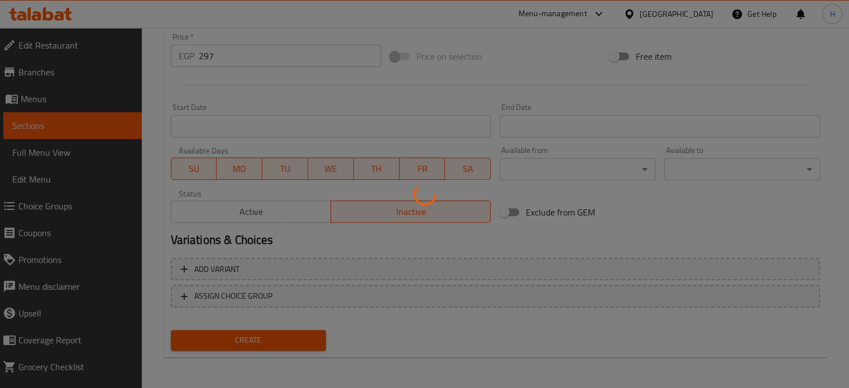
type input "0"
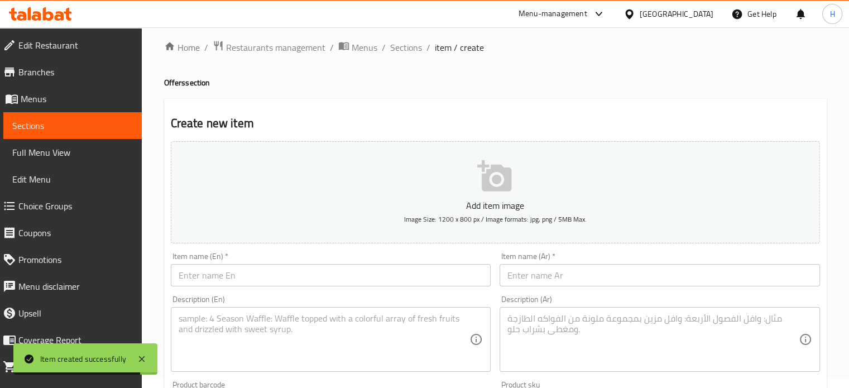
scroll to position [0, 0]
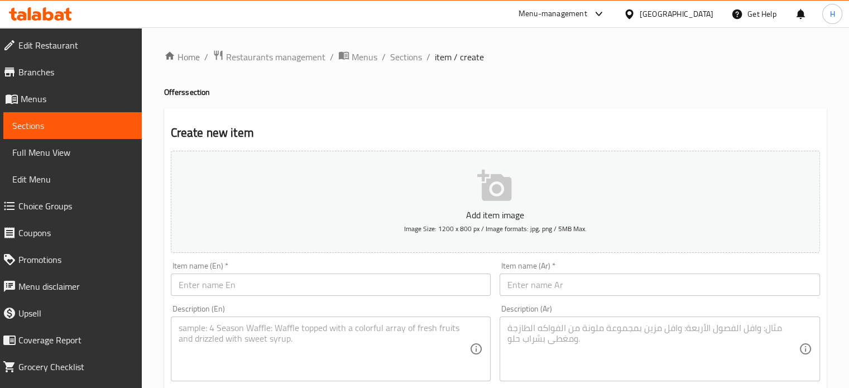
click at [406, 55] on span "Sections" at bounding box center [406, 56] width 32 height 13
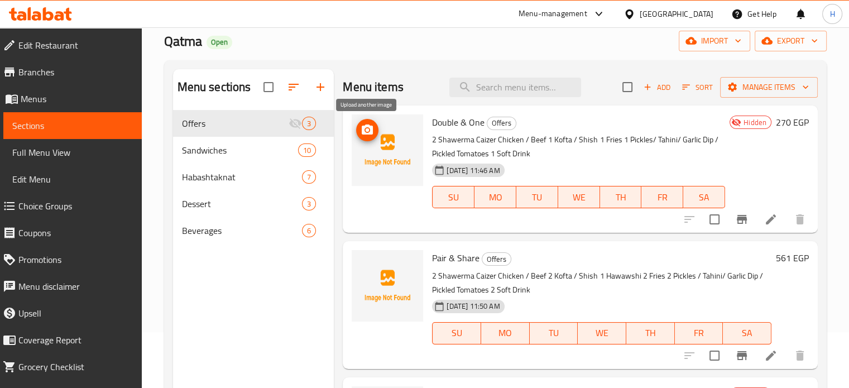
click at [364, 132] on icon "upload picture" at bounding box center [367, 129] width 11 height 10
click at [367, 131] on circle "upload picture" at bounding box center [366, 129] width 3 height 3
click at [370, 131] on icon "upload picture" at bounding box center [367, 129] width 11 height 10
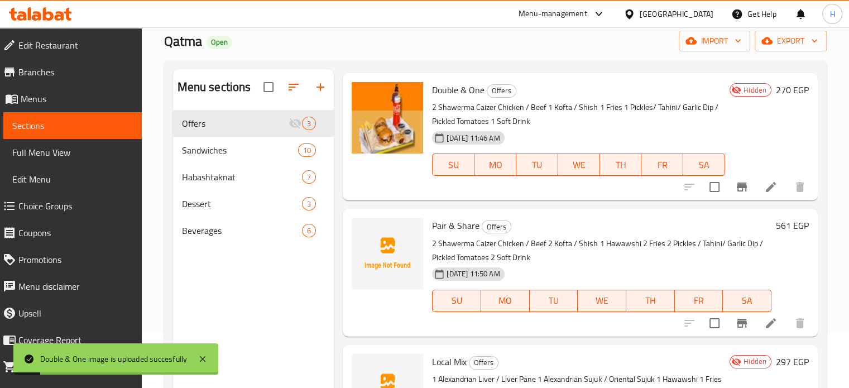
scroll to position [47, 0]
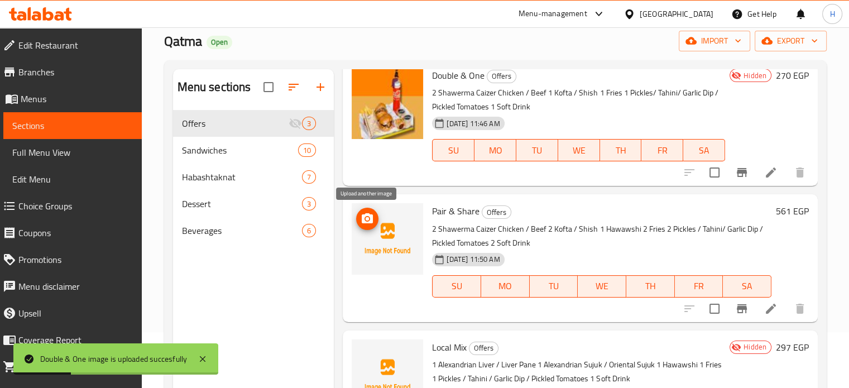
click at [367, 225] on button "upload picture" at bounding box center [367, 219] width 22 height 22
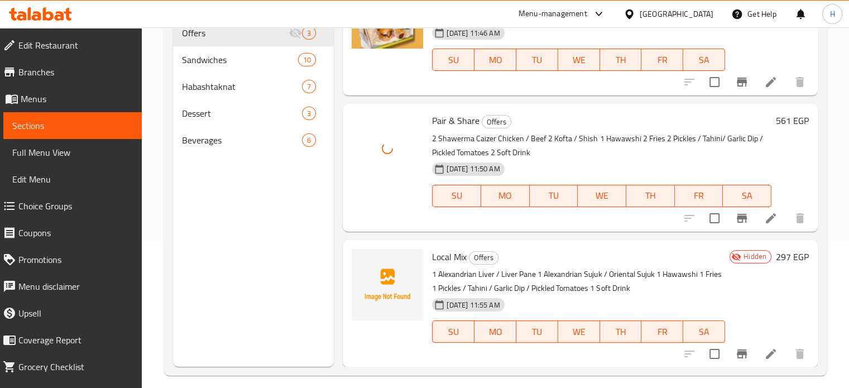
scroll to position [156, 0]
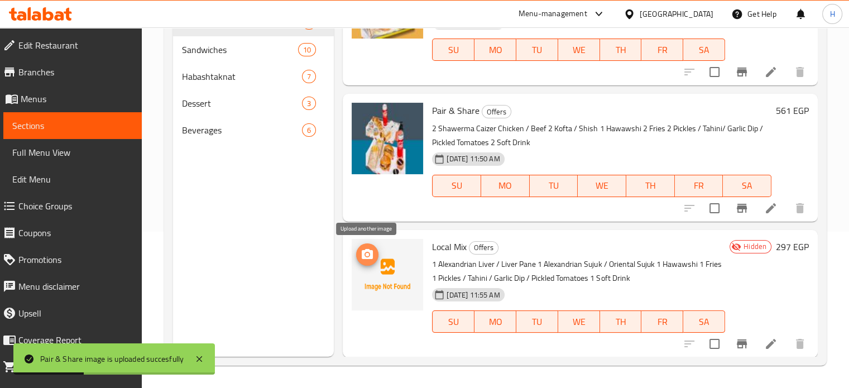
click at [369, 253] on icon "upload picture" at bounding box center [366, 254] width 13 height 13
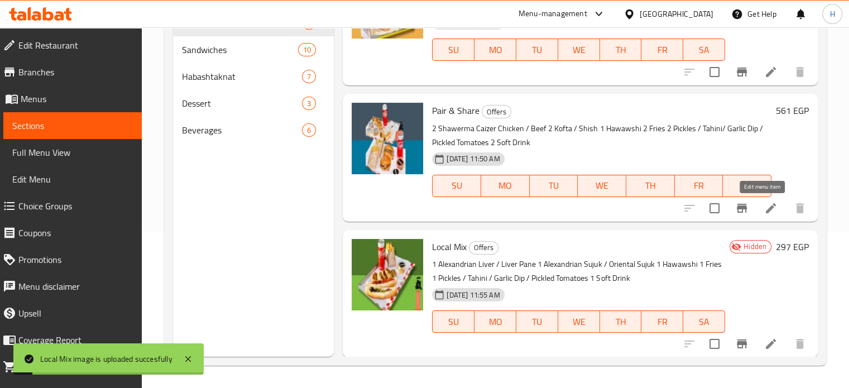
click at [764, 204] on icon at bounding box center [770, 207] width 13 height 13
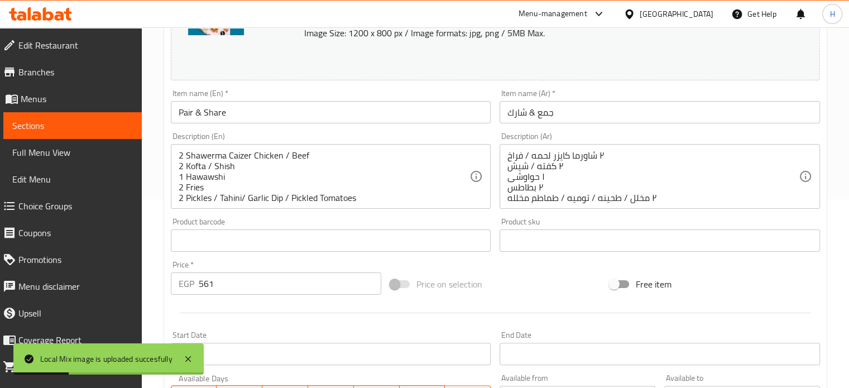
scroll to position [335, 0]
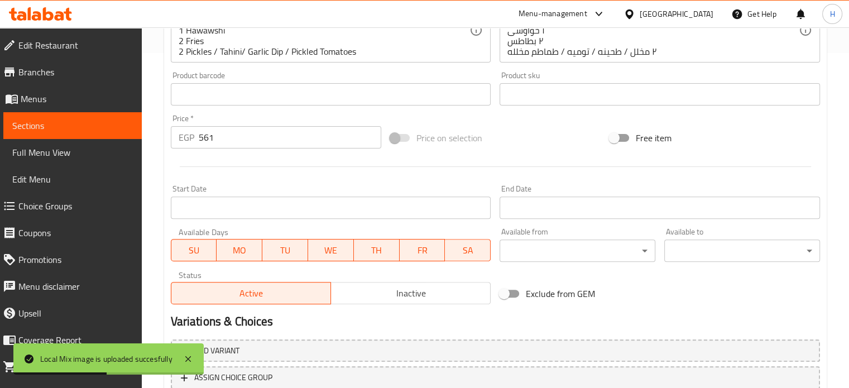
click at [436, 294] on span "Inactive" at bounding box center [410, 293] width 151 height 16
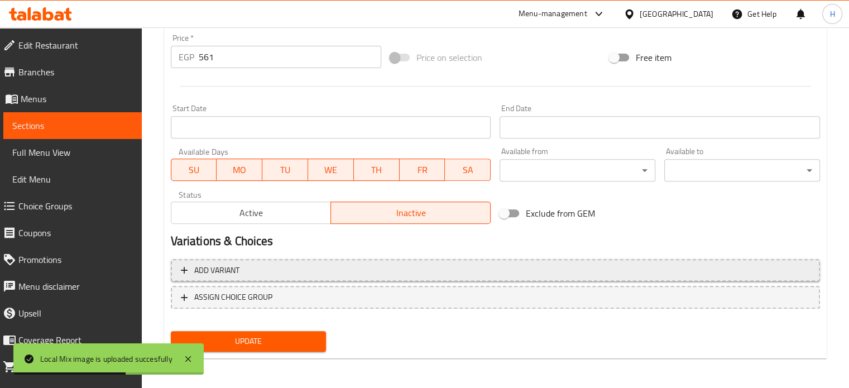
scroll to position [416, 0]
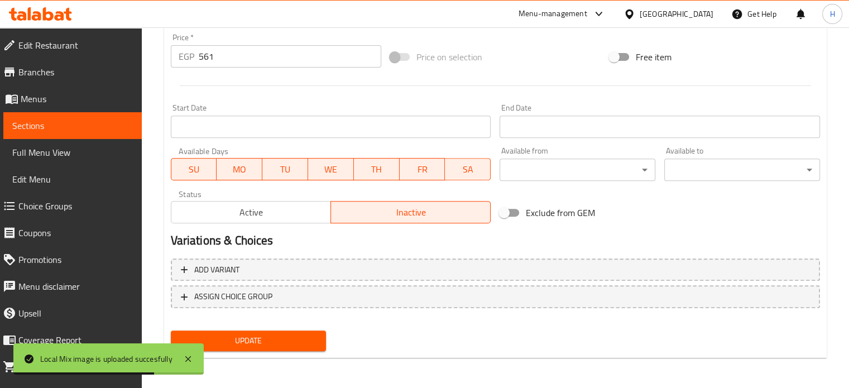
click at [272, 340] on span "Update" at bounding box center [249, 341] width 138 height 14
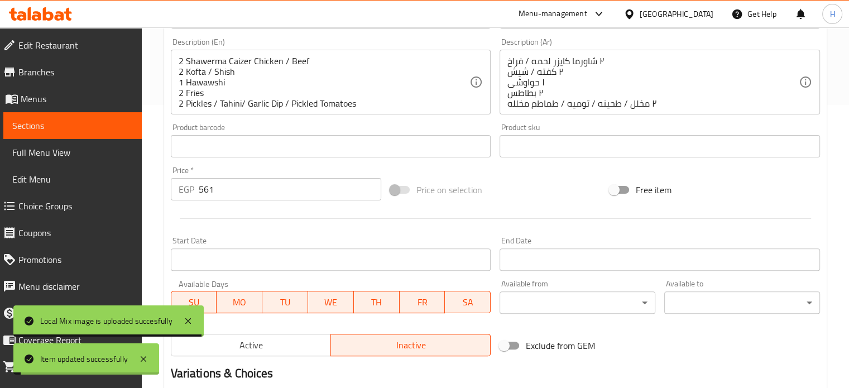
scroll to position [0, 0]
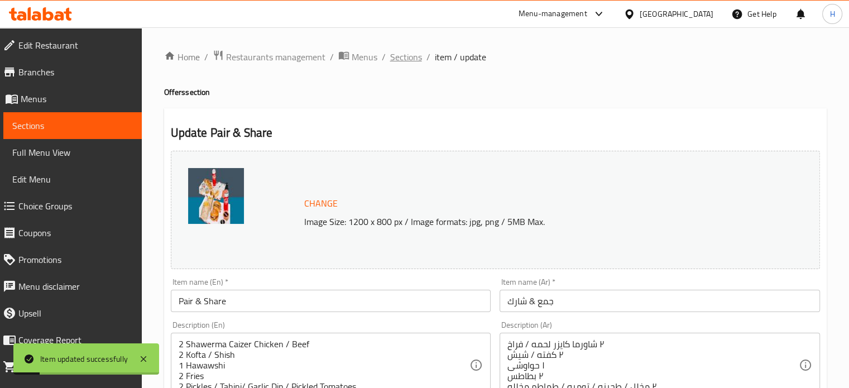
click at [411, 61] on span "Sections" at bounding box center [406, 56] width 32 height 13
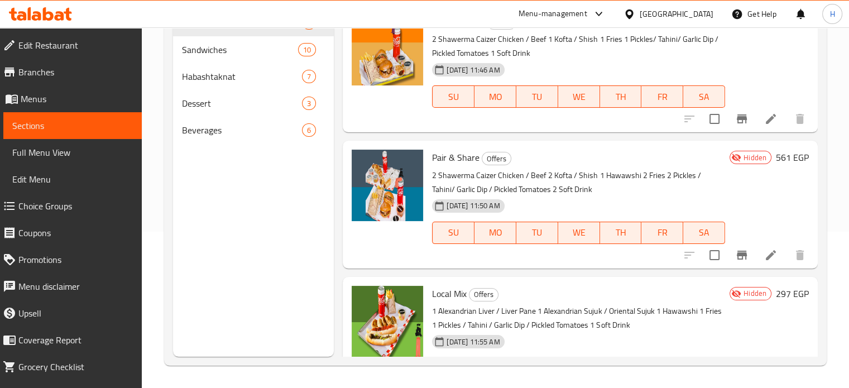
click at [54, 9] on icon at bounding box center [40, 13] width 63 height 13
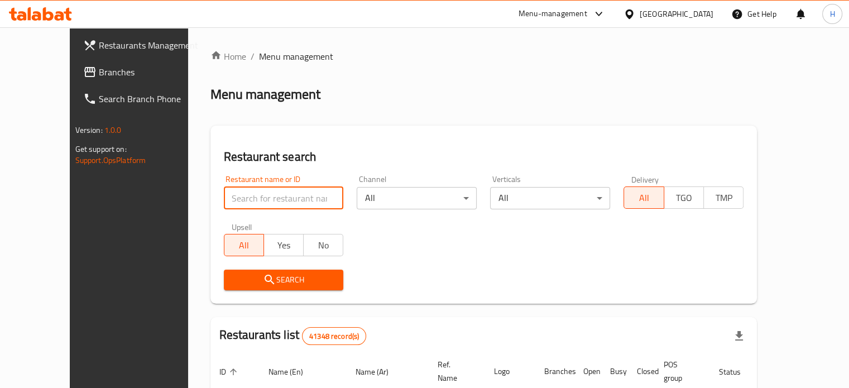
click at [224, 201] on input "search" at bounding box center [284, 198] width 120 height 22
type input "qatma"
click button "Search" at bounding box center [284, 279] width 120 height 21
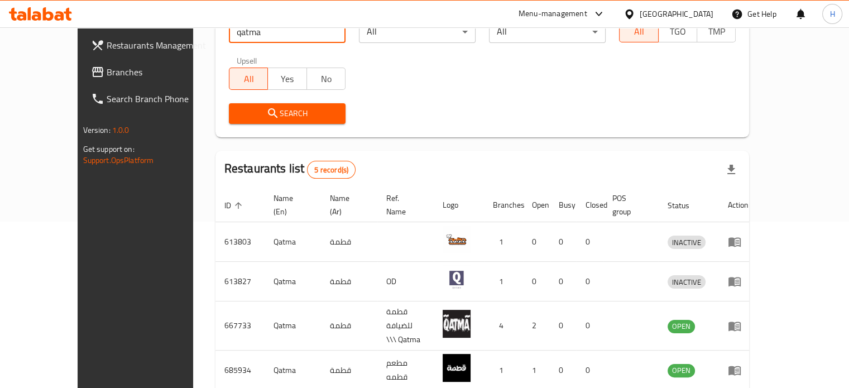
scroll to position [223, 0]
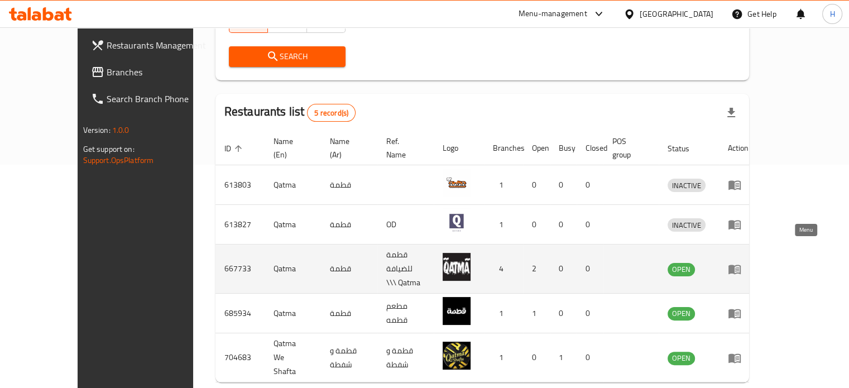
click at [741, 262] on icon "enhanced table" at bounding box center [734, 268] width 13 height 13
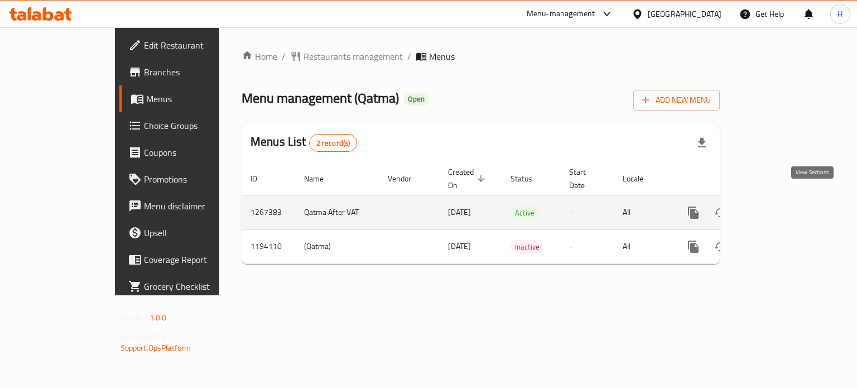
click at [779, 208] on icon "enhanced table" at bounding box center [774, 213] width 10 height 10
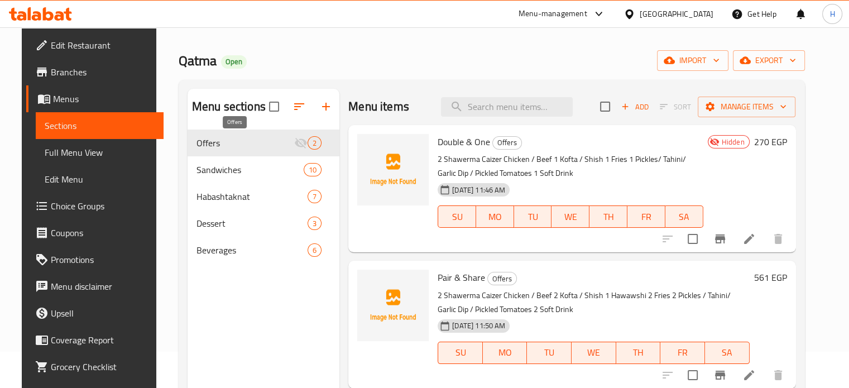
scroll to position [56, 0]
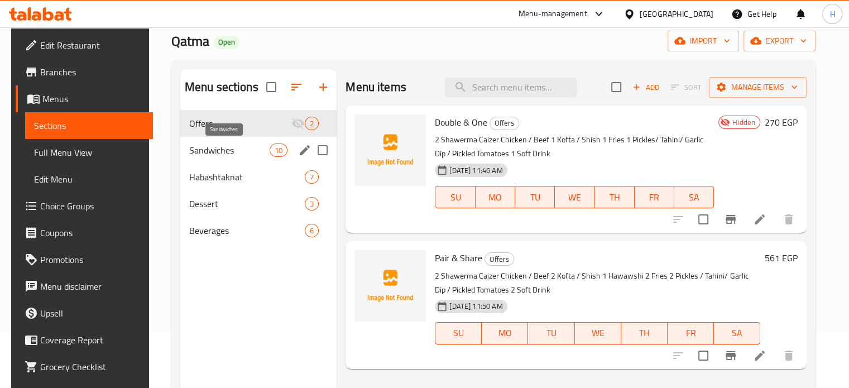
click at [219, 152] on span "Sandwiches" at bounding box center [229, 149] width 80 height 13
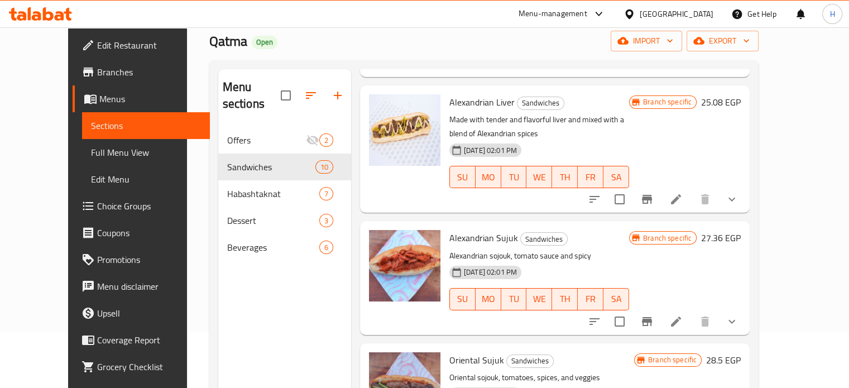
scroll to position [870, 0]
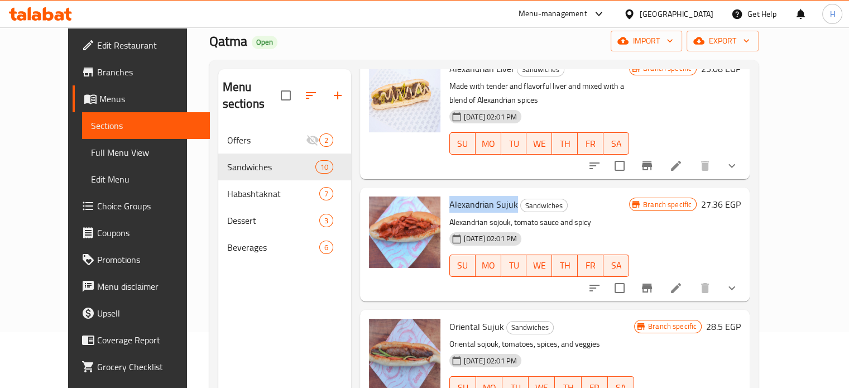
drag, startPoint x: 498, startPoint y: 112, endPoint x: 431, endPoint y: 113, distance: 67.5
click at [445, 192] on div "Alexandrian Sujuk Sandwiches Alexandrian sojouk, tomato sauce and spicy [DATE] …" at bounding box center [539, 244] width 189 height 104
copy span "Alexandrian Sujuk"
drag, startPoint x: 484, startPoint y: 235, endPoint x: 434, endPoint y: 238, distance: 50.9
click at [449, 319] on h6 "Oriental Sujuk Sandwiches" at bounding box center [541, 327] width 185 height 16
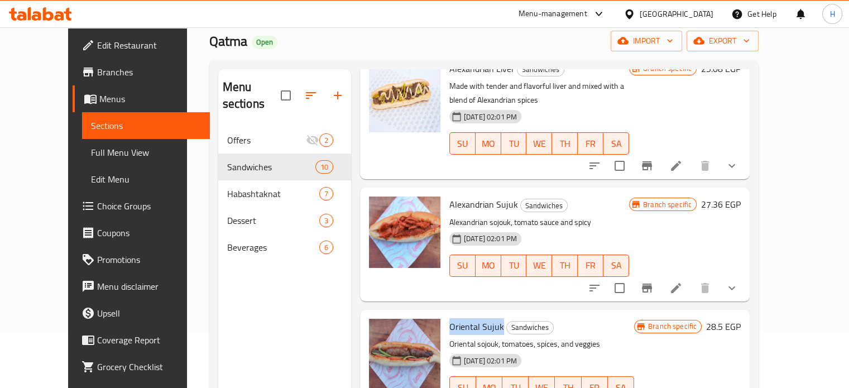
copy span "Oriental Sujuk"
